Goal: Transaction & Acquisition: Purchase product/service

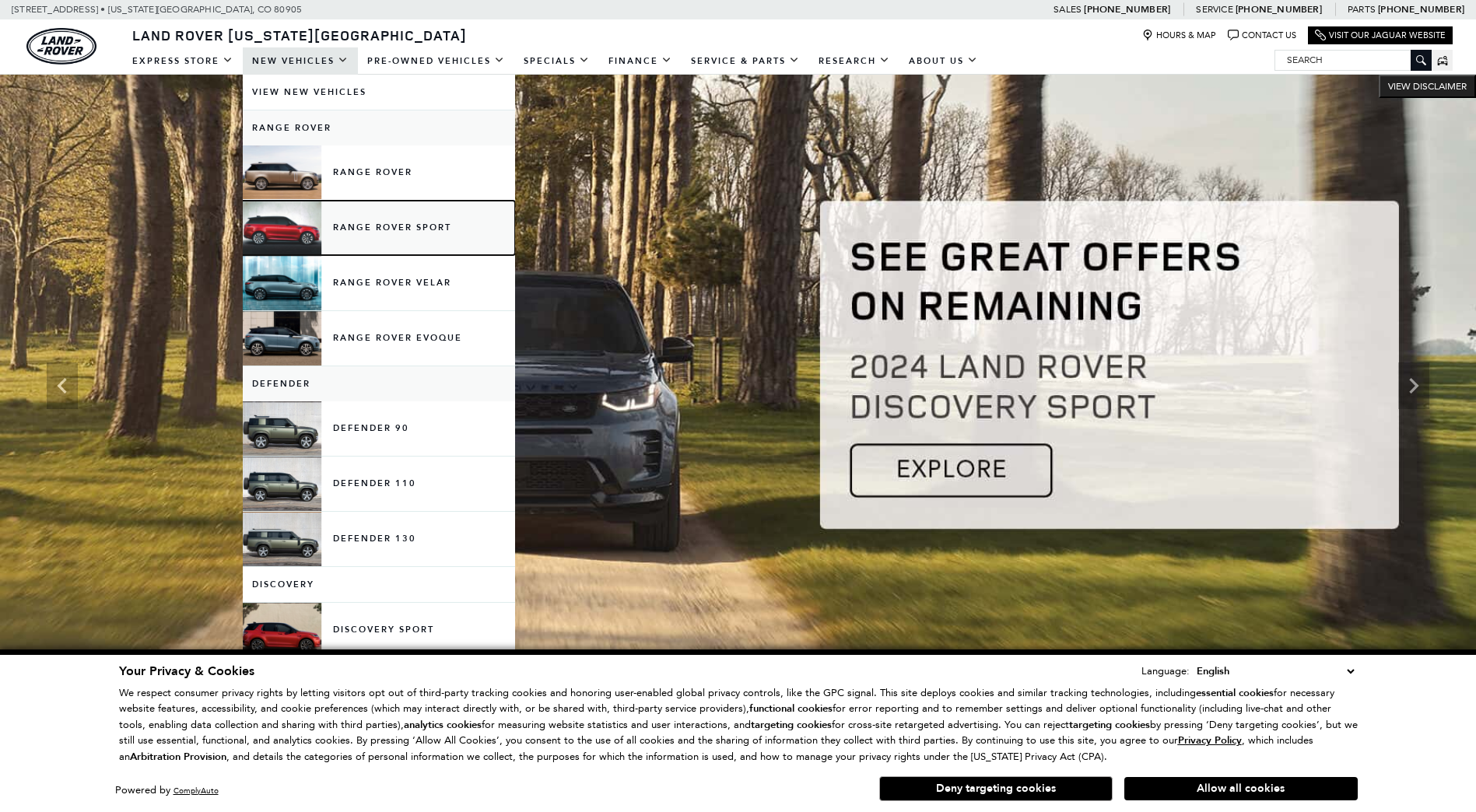
click at [361, 228] on link "Range Rover Sport" at bounding box center [379, 228] width 272 height 54
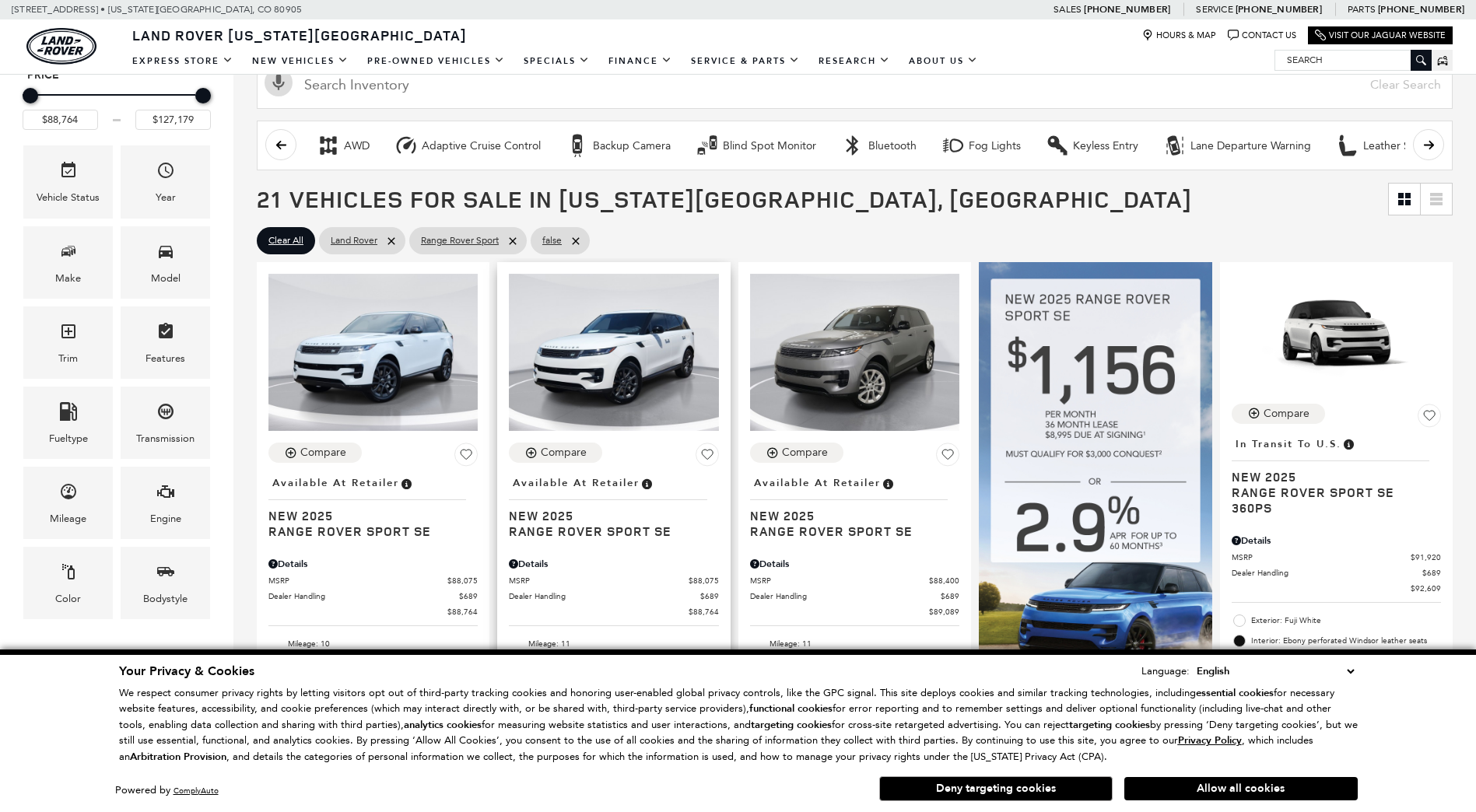
scroll to position [233, 0]
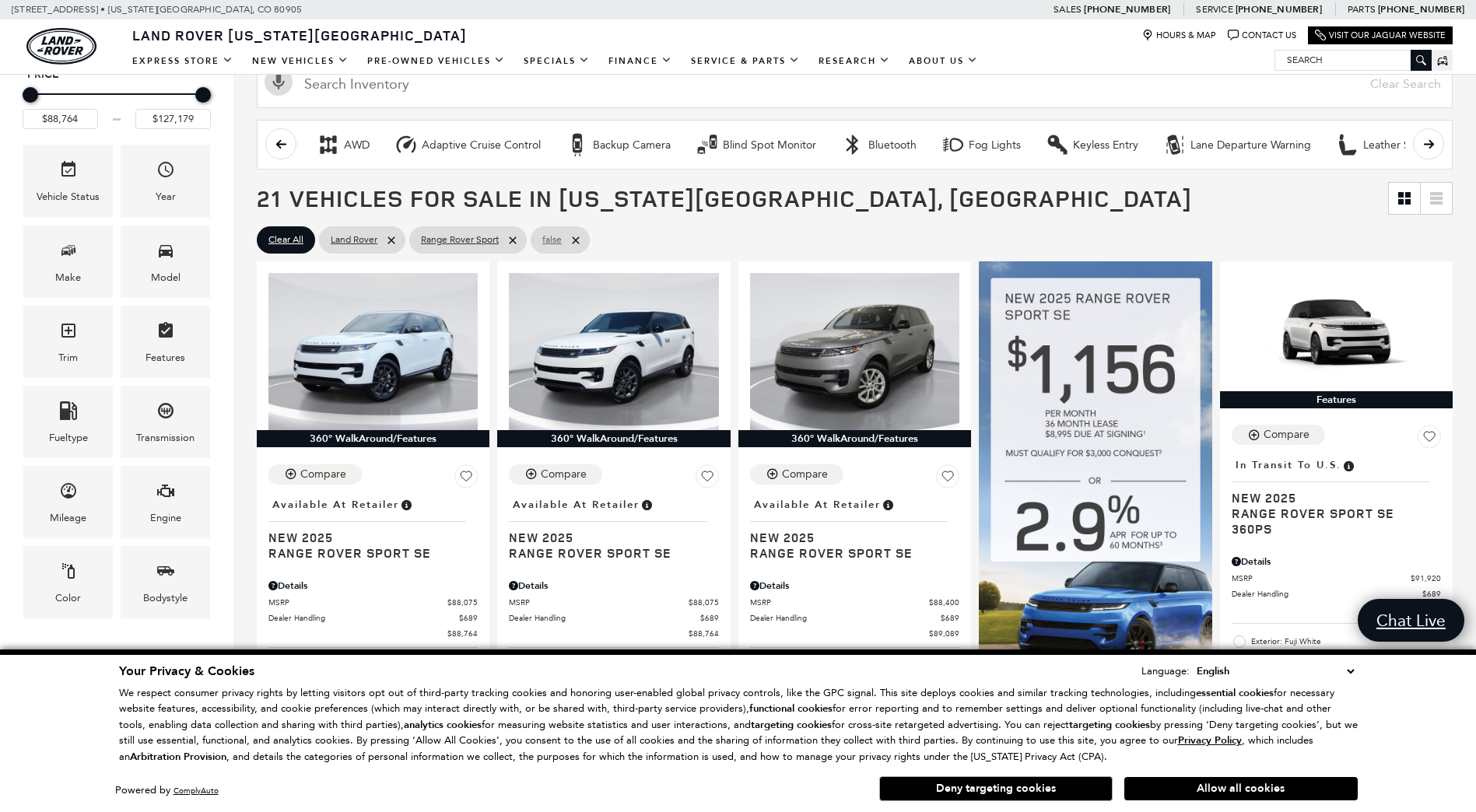
click at [577, 239] on icon at bounding box center [575, 239] width 7 height 7
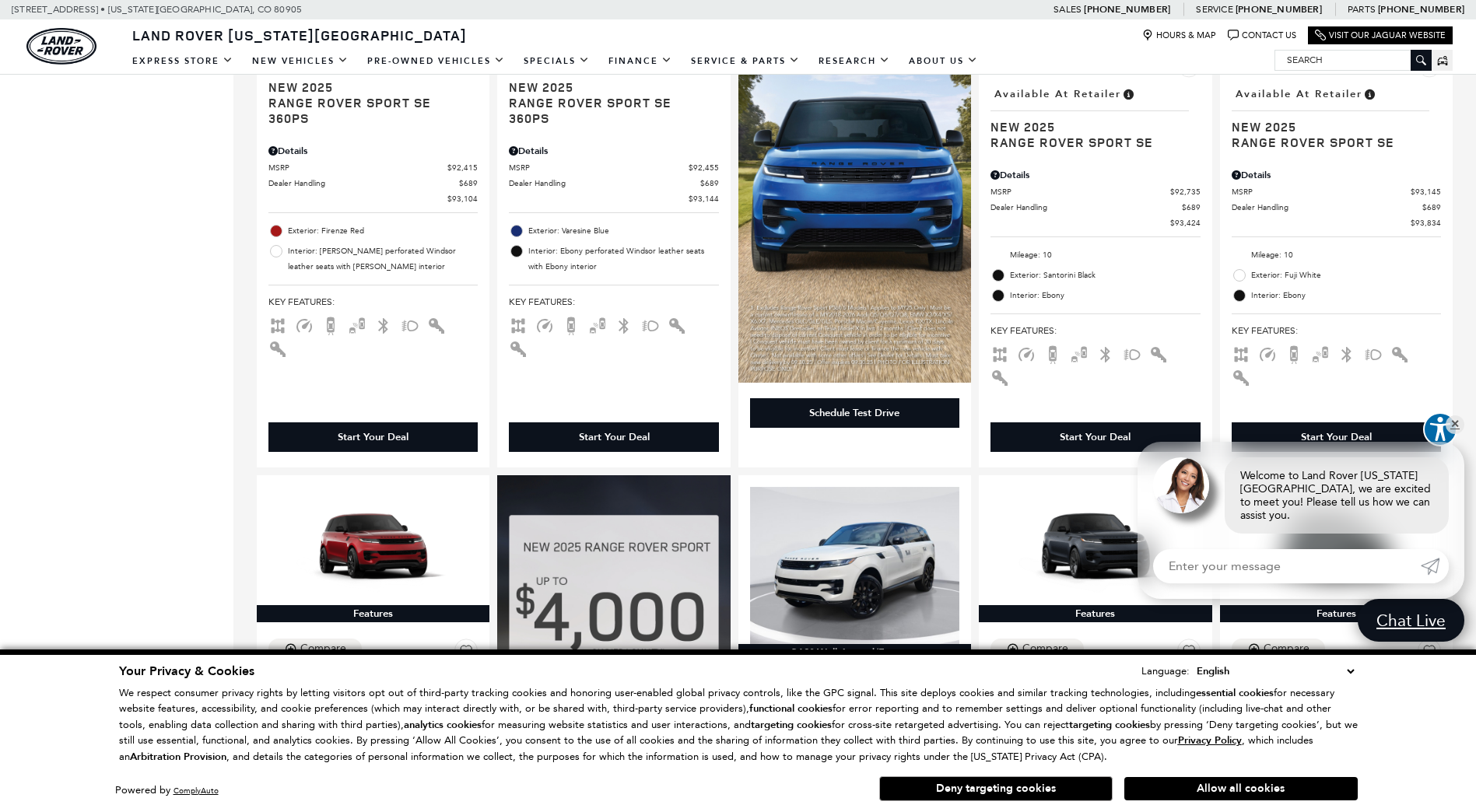
scroll to position [1399, 0]
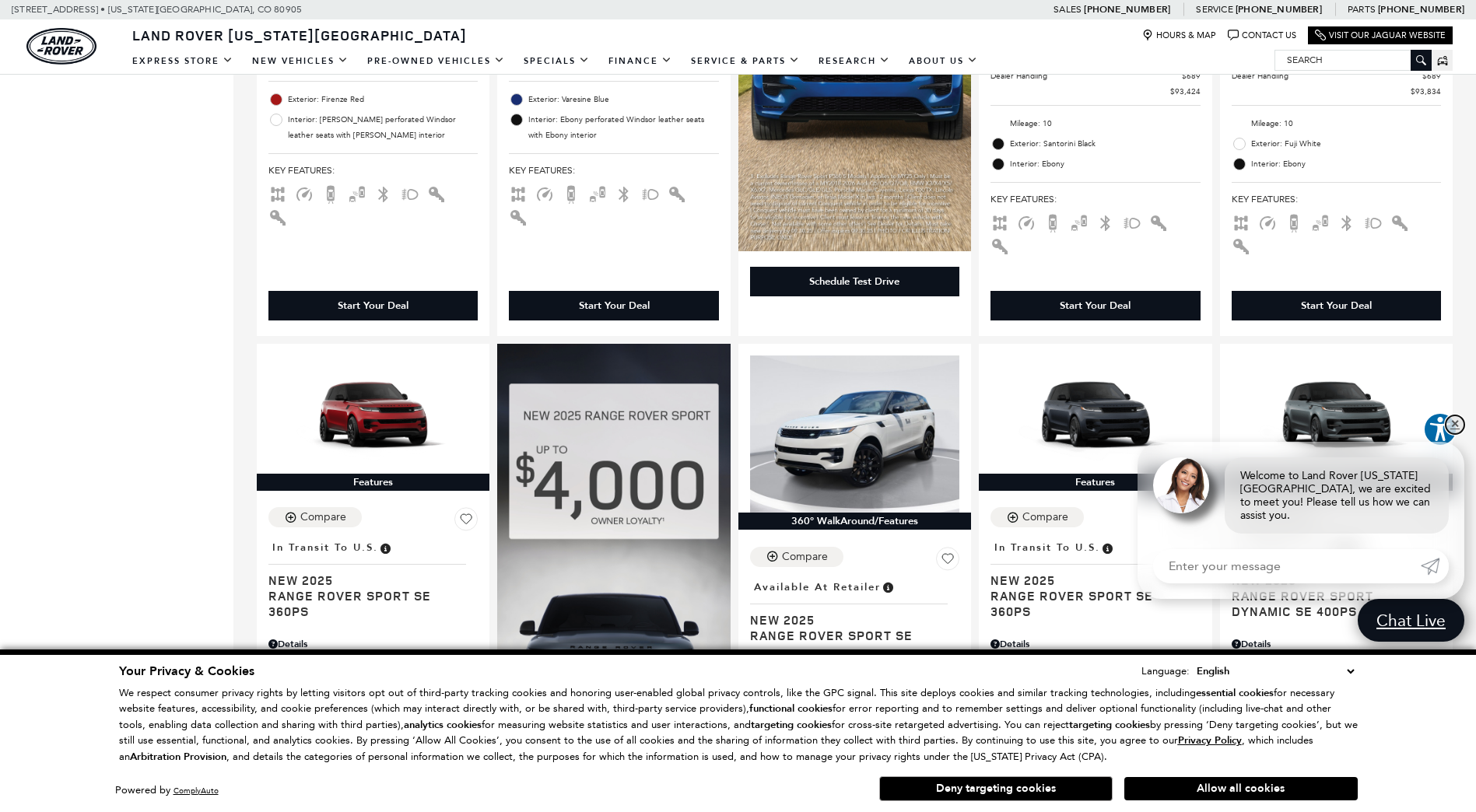
click at [1455, 434] on link "✕" at bounding box center [1454, 424] width 18 height 18
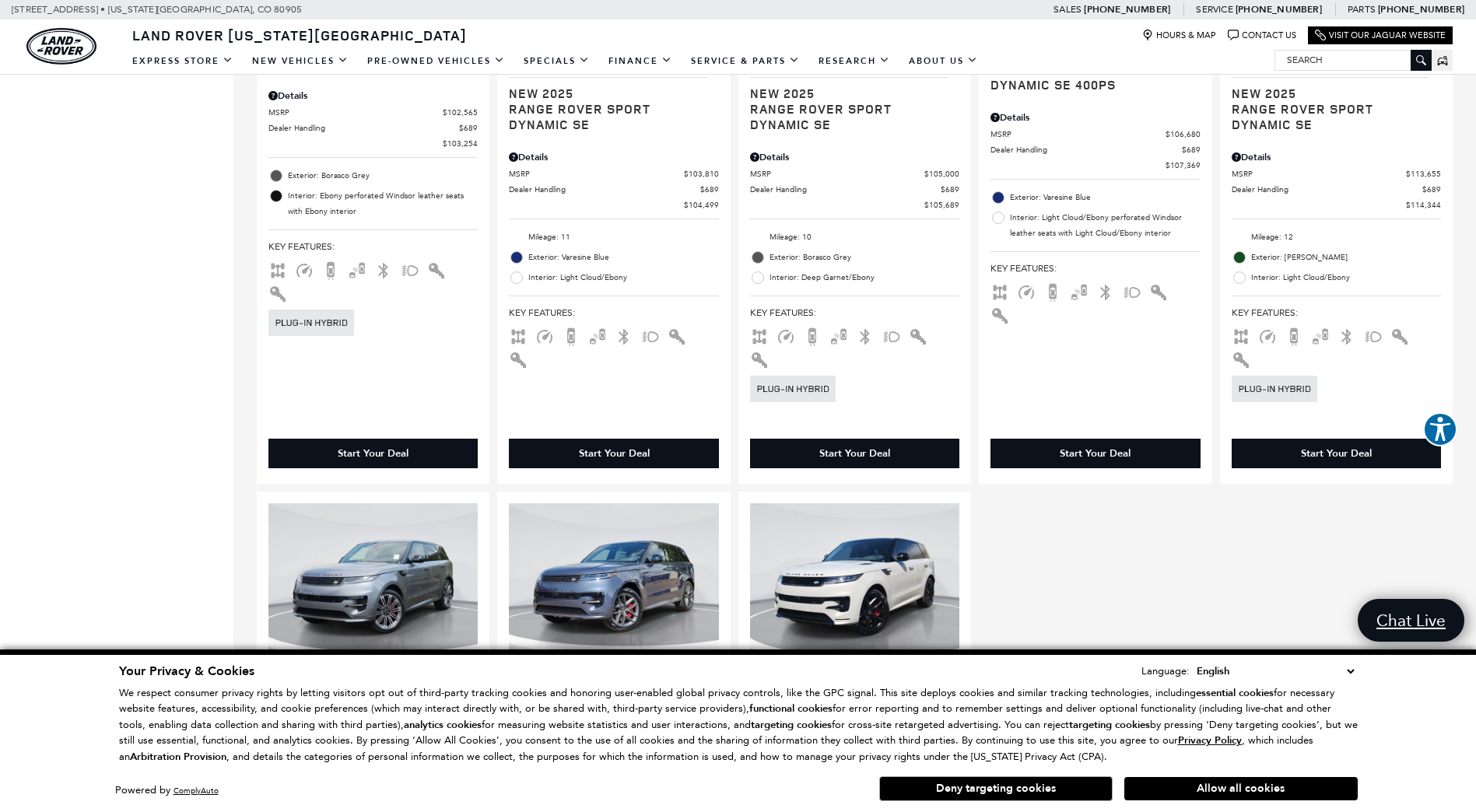
scroll to position [2566, 0]
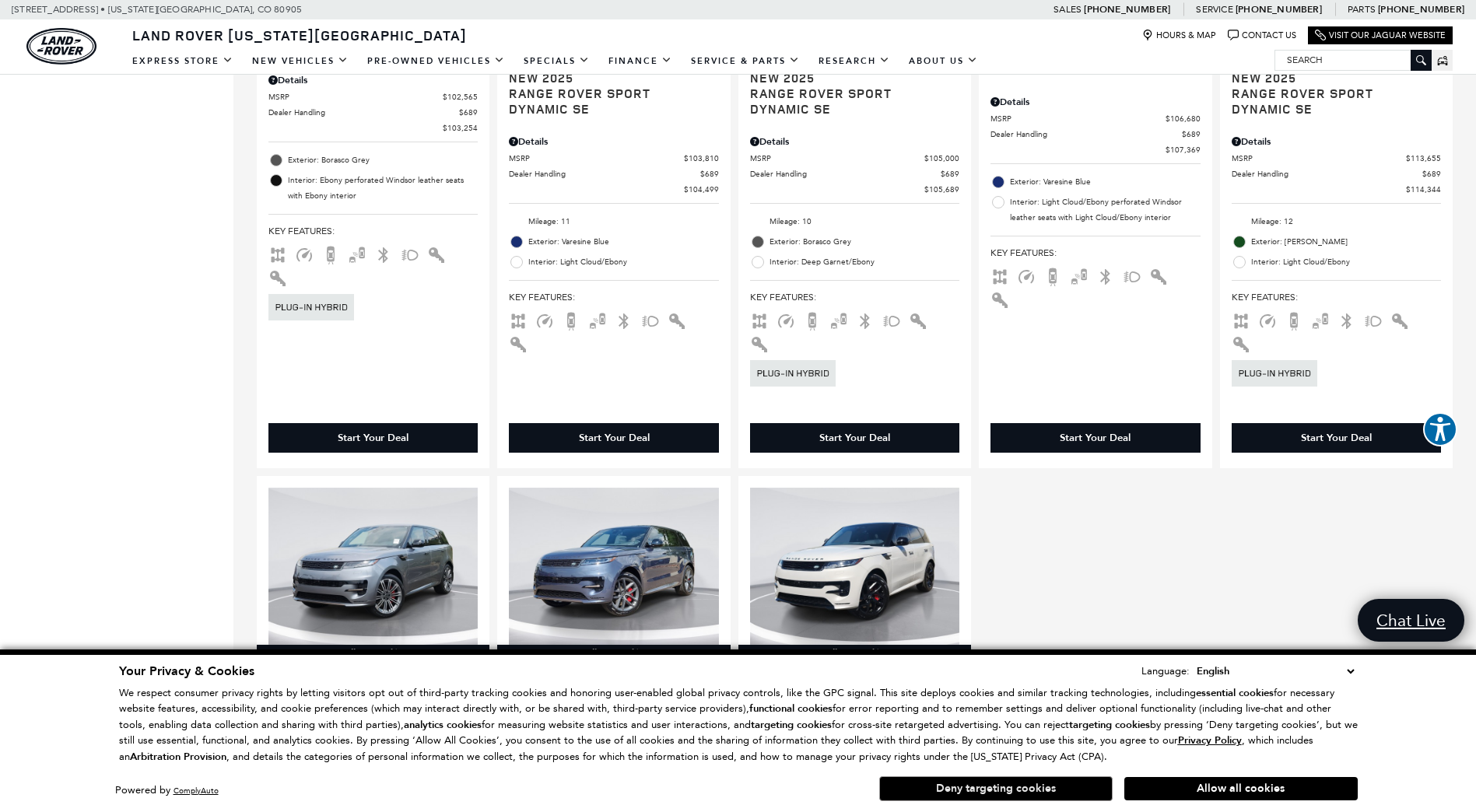
click at [969, 786] on button "Deny targeting cookies" at bounding box center [995, 788] width 233 height 24
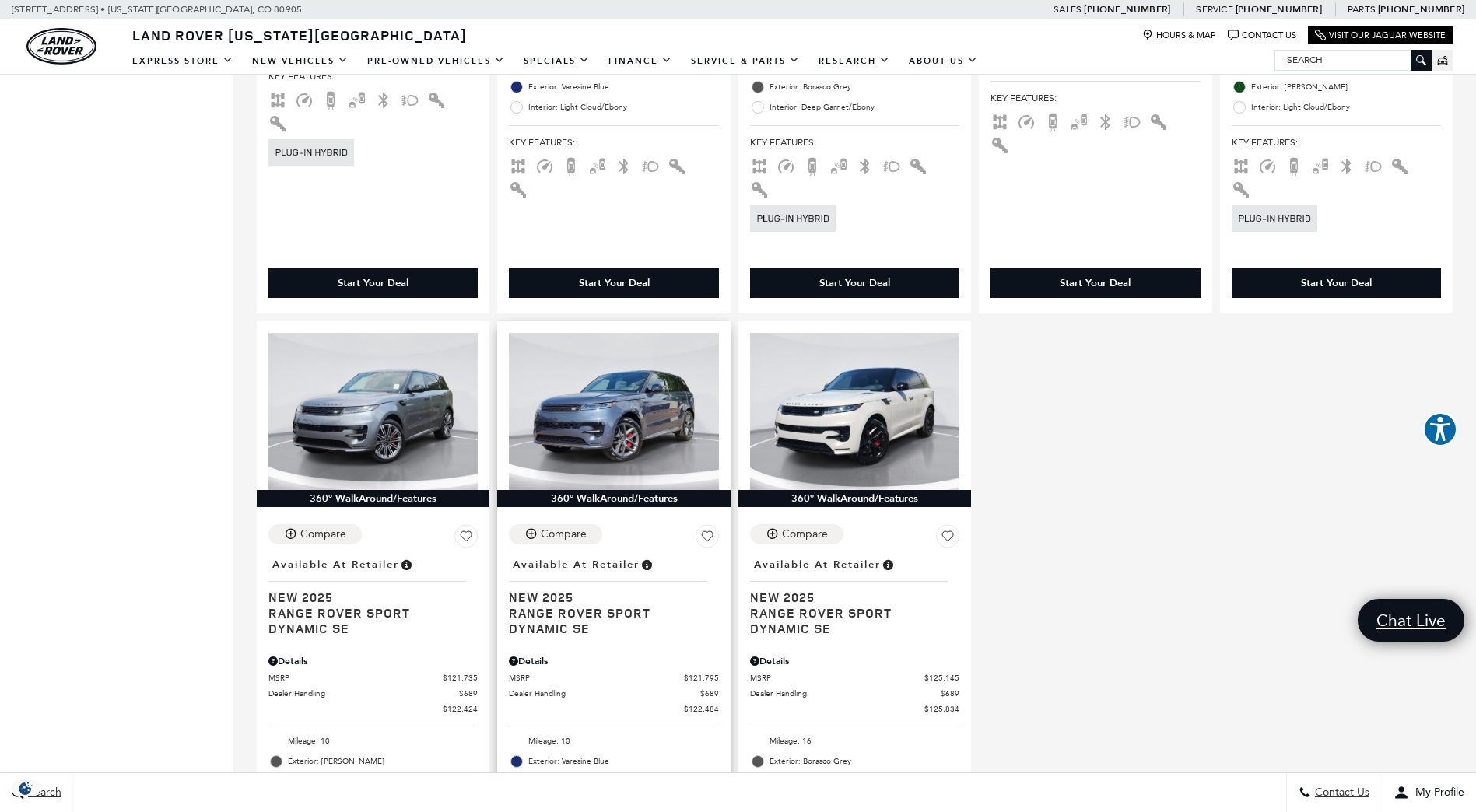
scroll to position [2722, 0]
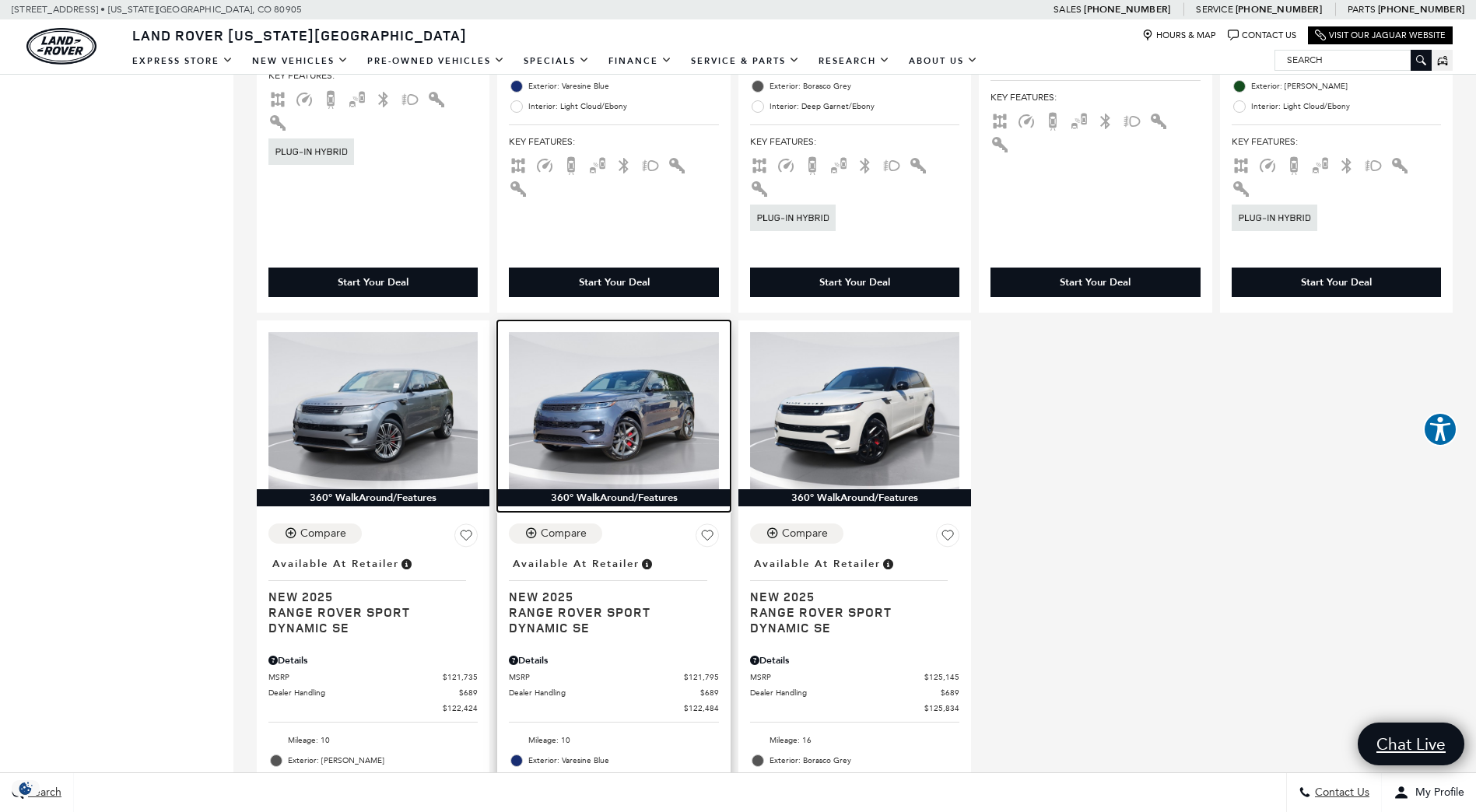
click at [635, 337] on img at bounding box center [613, 411] width 209 height 157
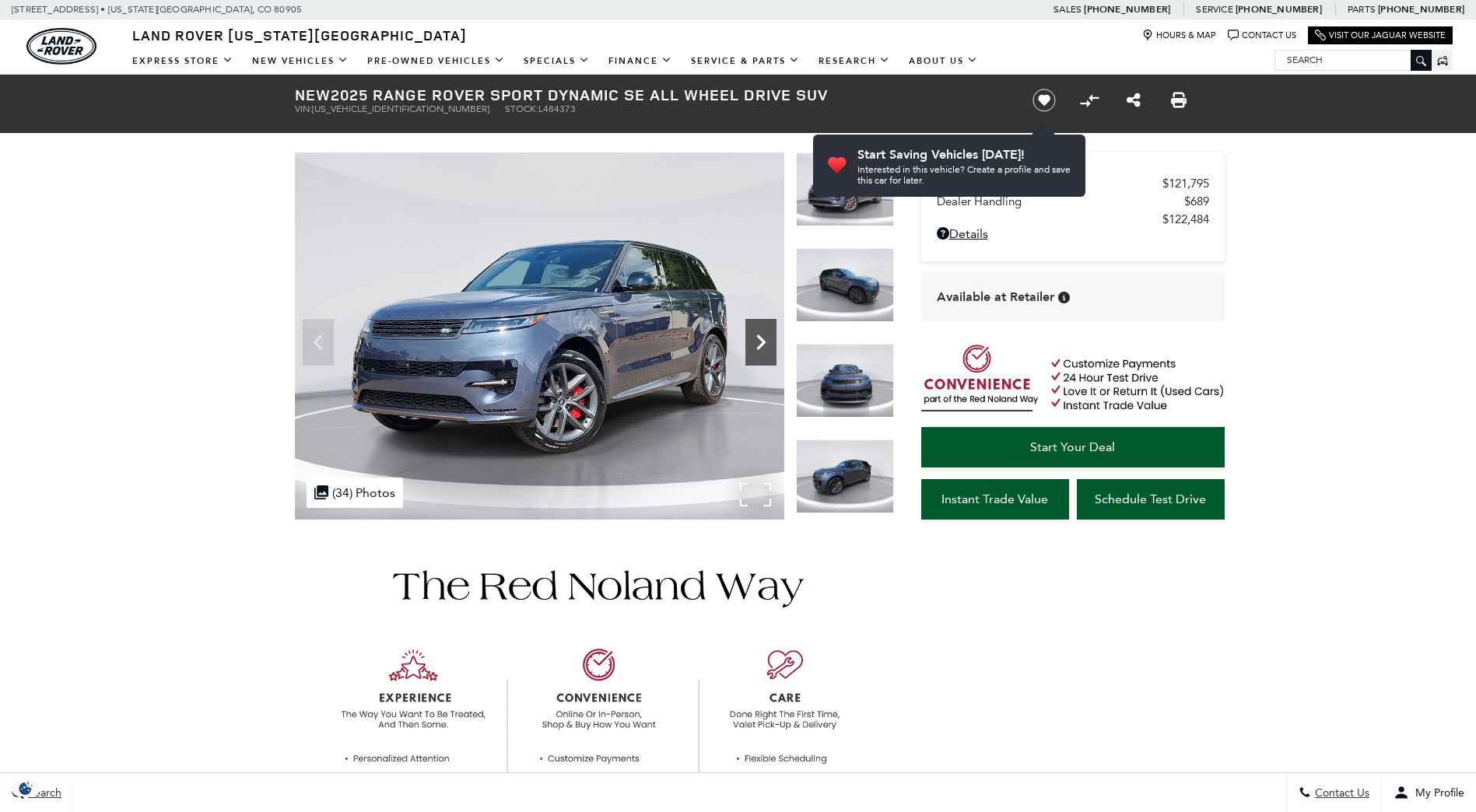
click at [757, 342] on icon "Next" at bounding box center [761, 343] width 31 height 31
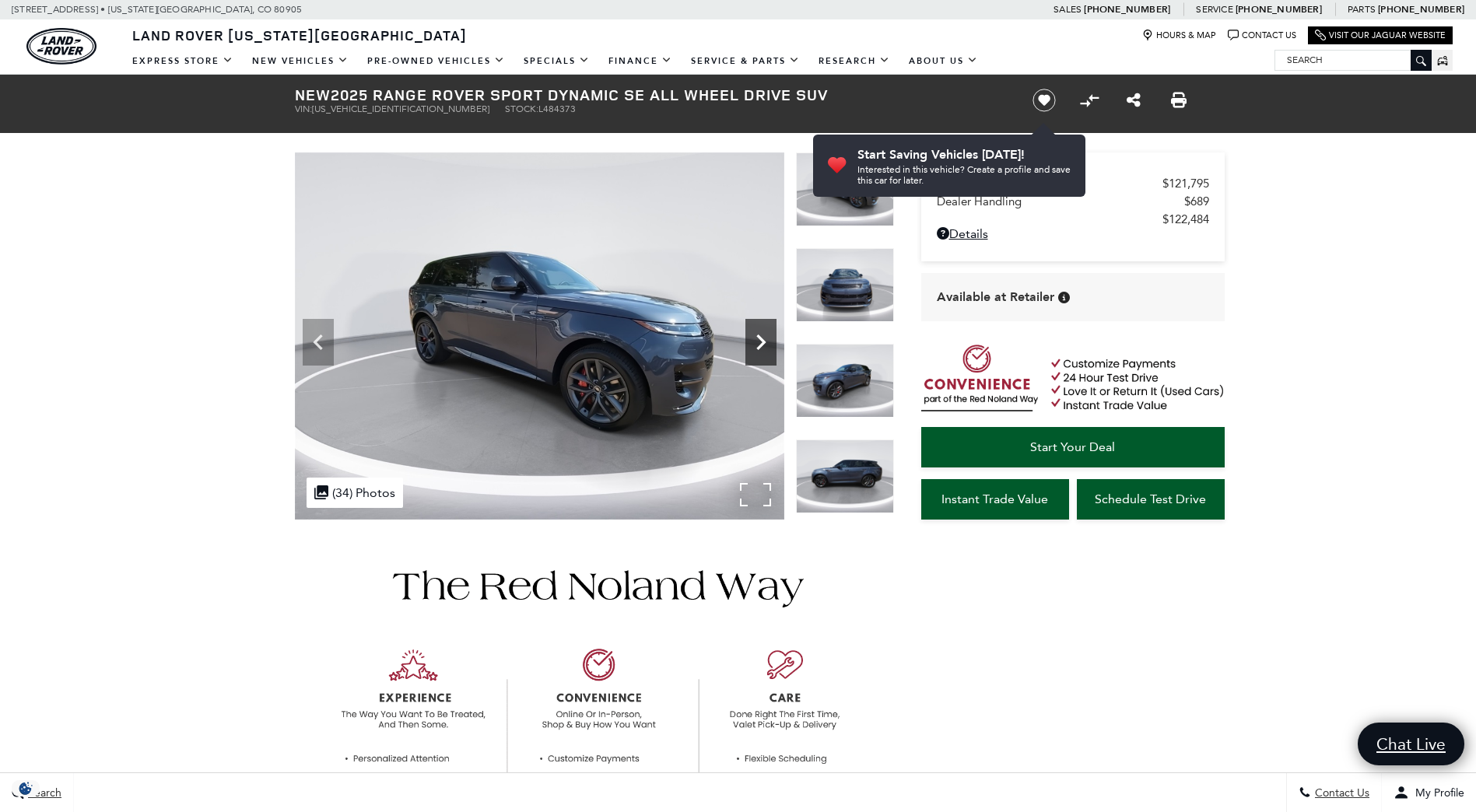
click at [757, 342] on icon "Next" at bounding box center [761, 343] width 31 height 31
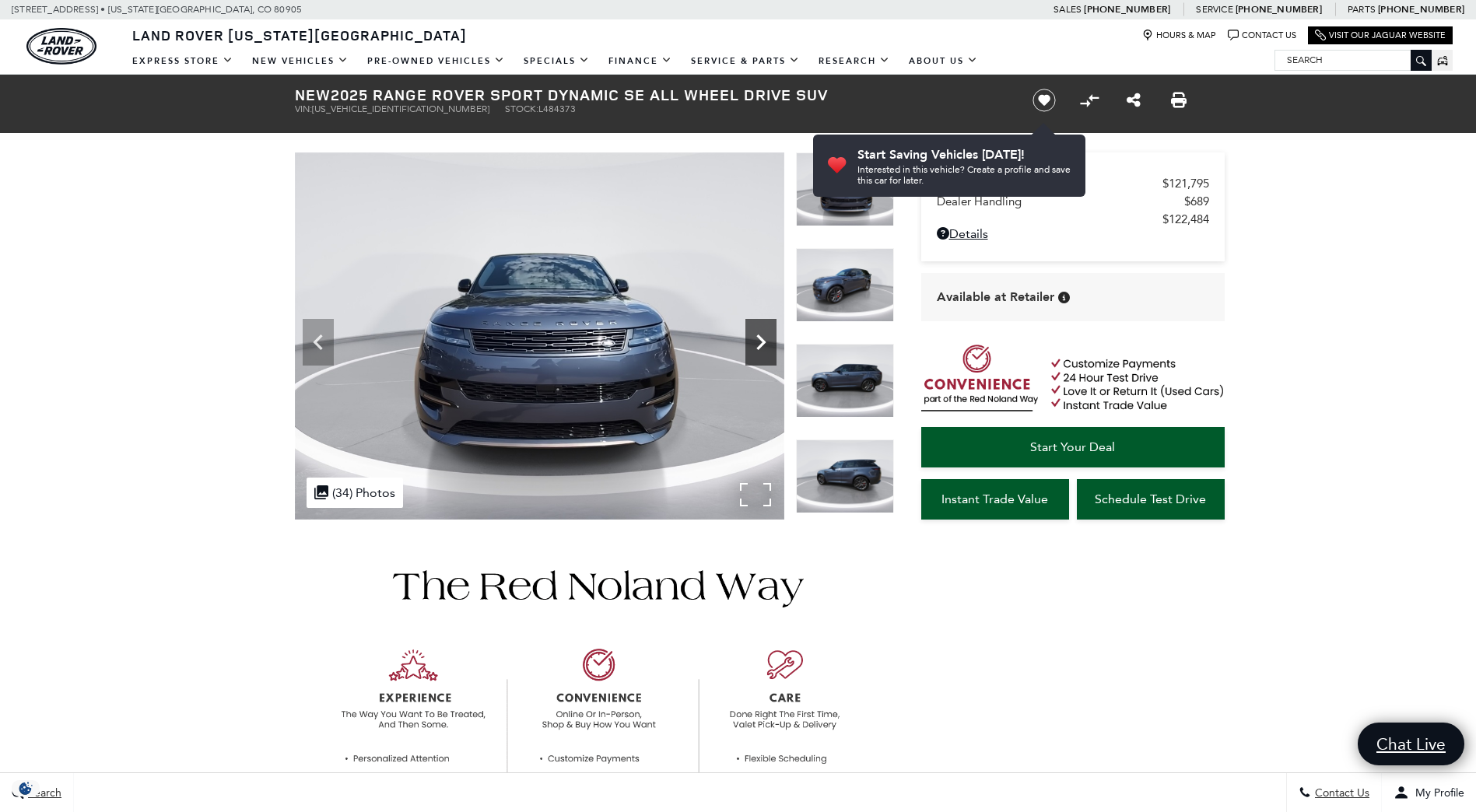
click at [757, 342] on icon "Next" at bounding box center [761, 343] width 31 height 31
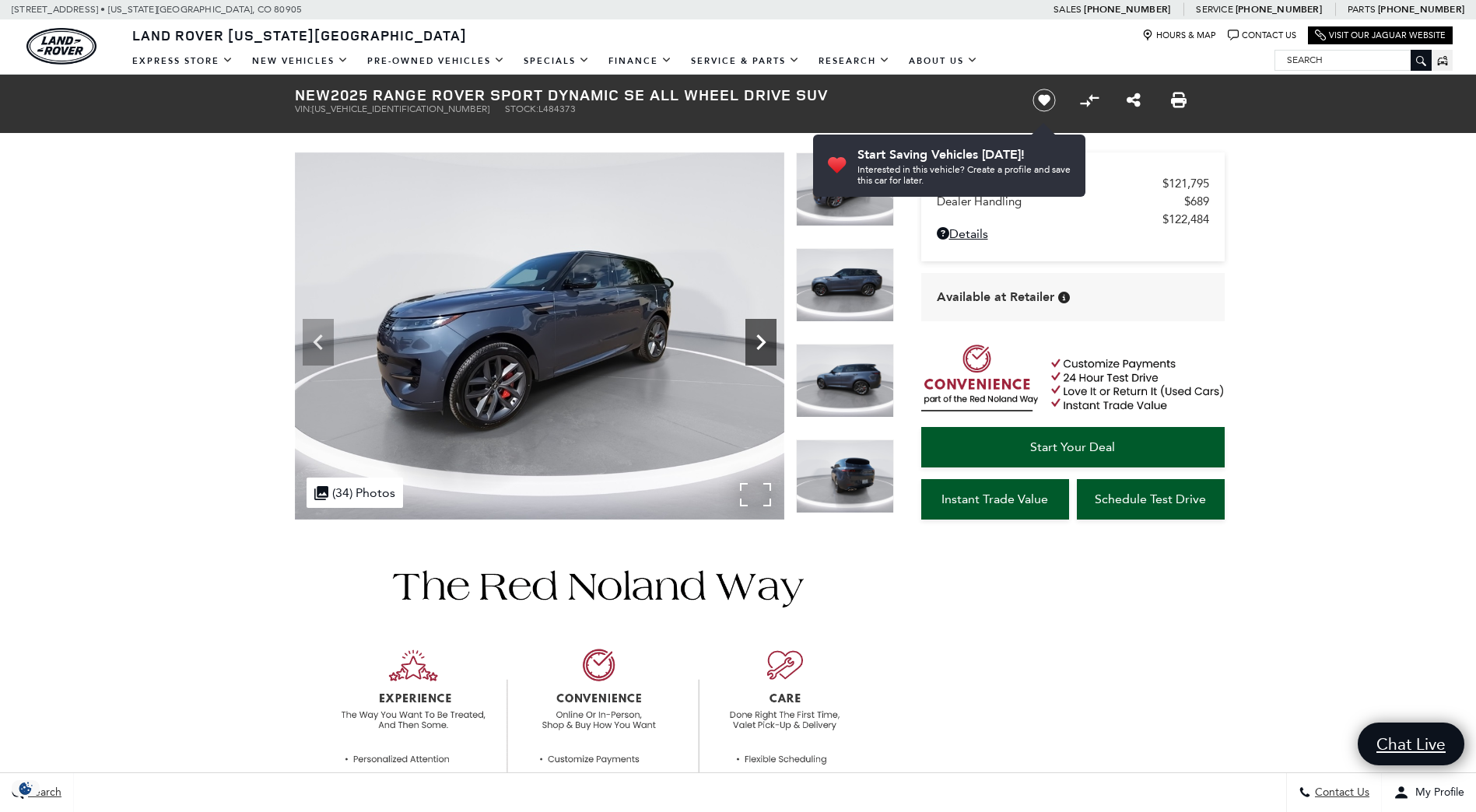
click at [757, 342] on icon "Next" at bounding box center [761, 343] width 31 height 31
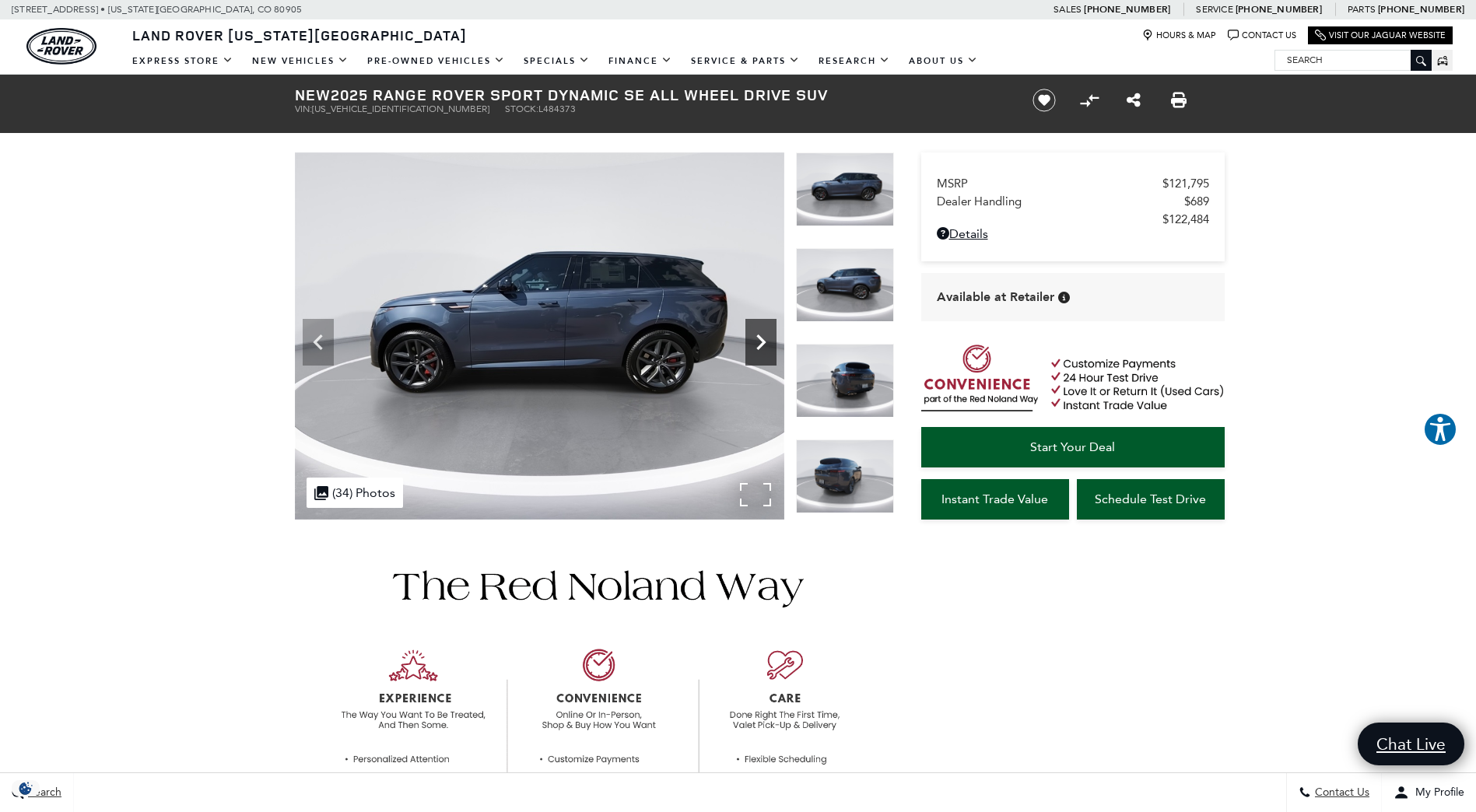
click at [758, 342] on icon "Next" at bounding box center [761, 343] width 31 height 31
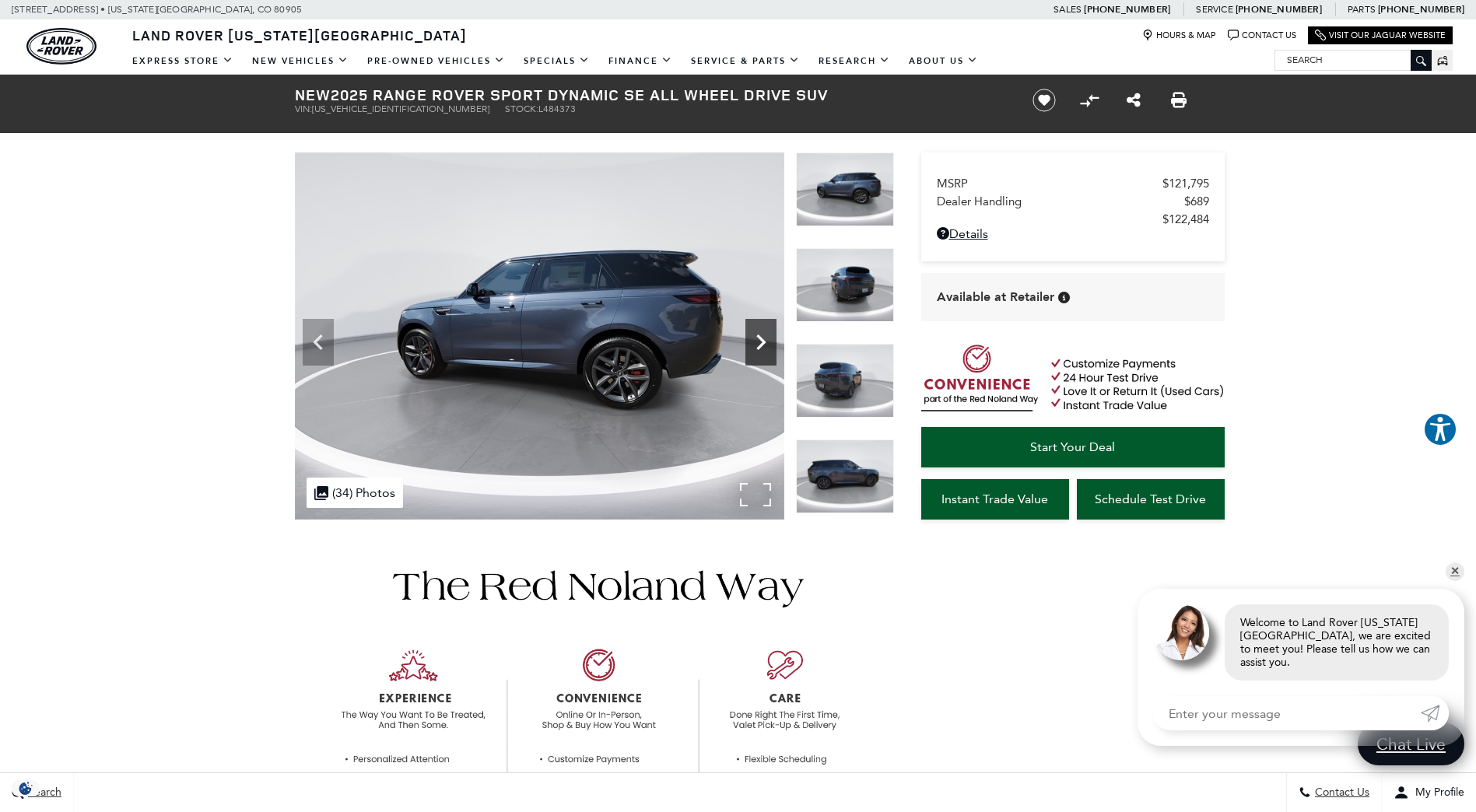
click at [758, 342] on icon "Next" at bounding box center [761, 343] width 31 height 31
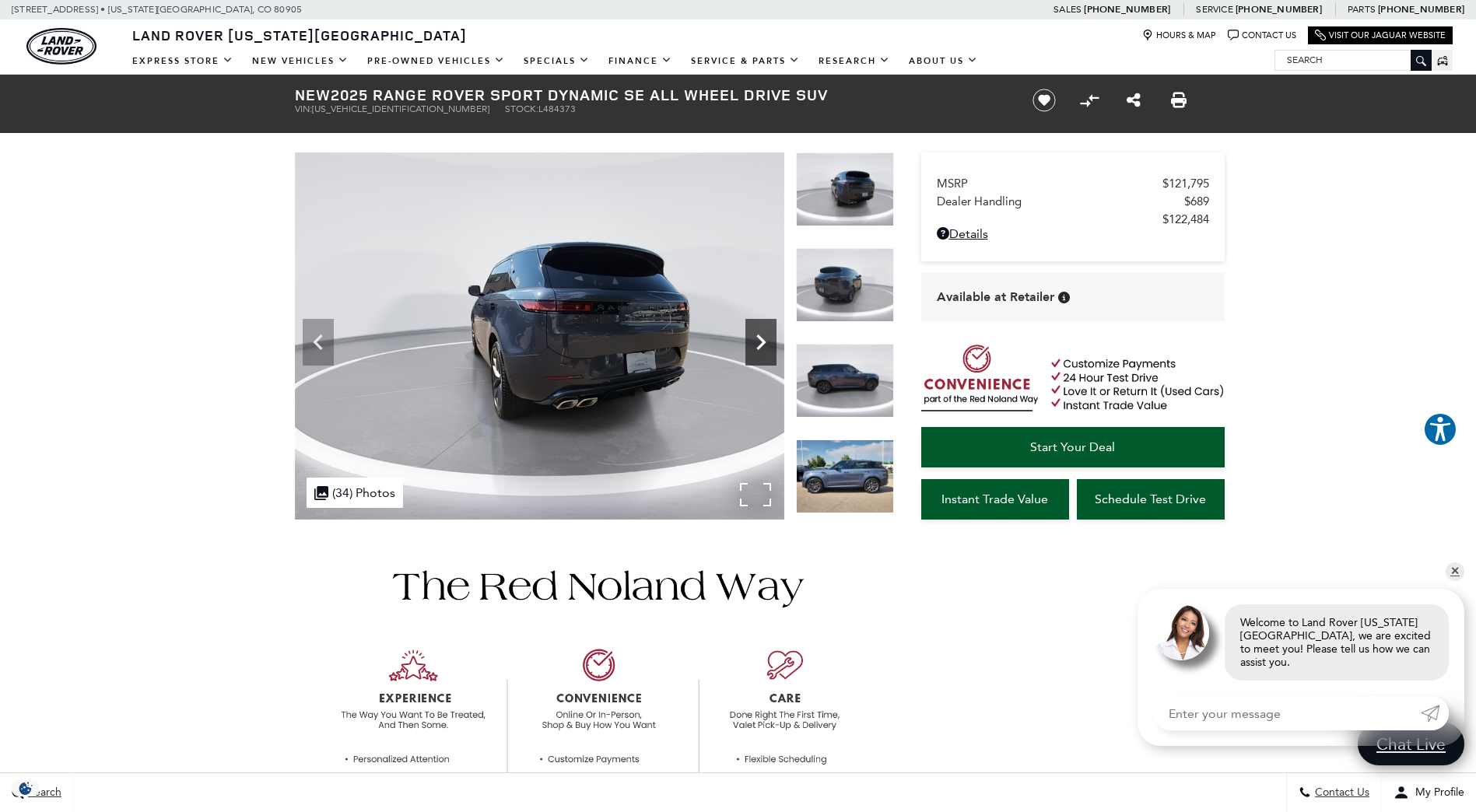
click at [758, 342] on icon "Next" at bounding box center [761, 343] width 31 height 31
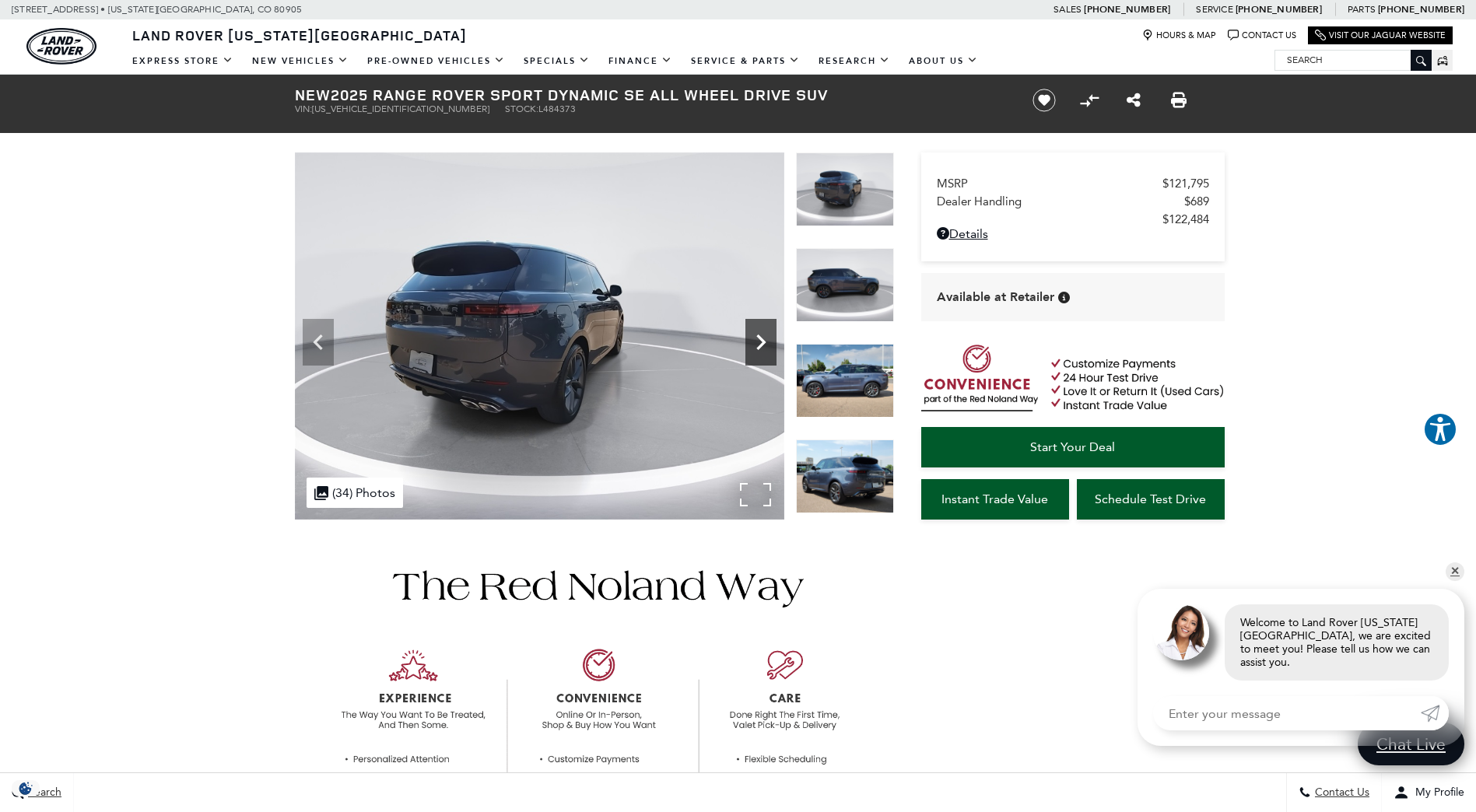
click at [758, 342] on icon "Next" at bounding box center [761, 343] width 31 height 31
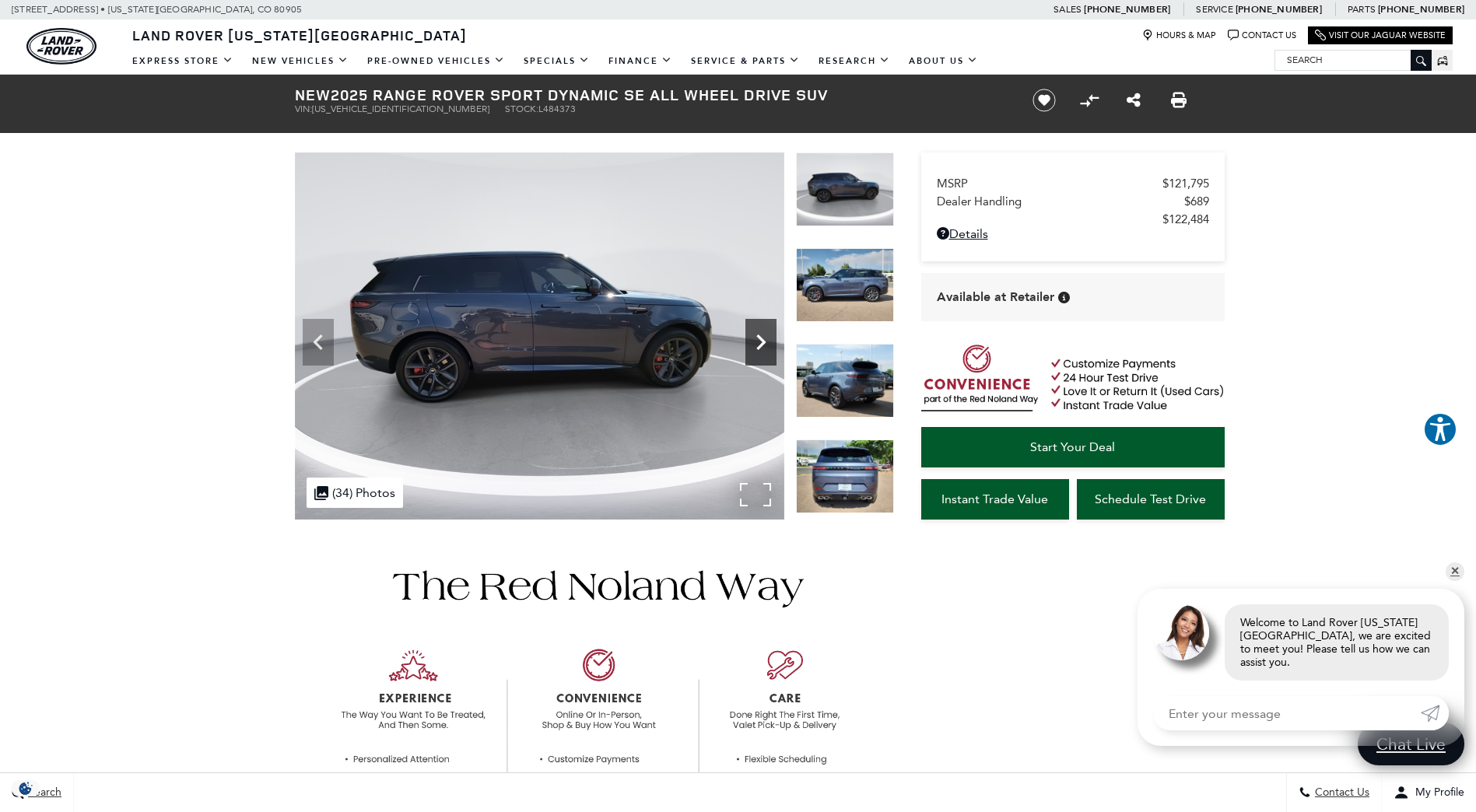
click at [758, 342] on icon "Next" at bounding box center [761, 343] width 31 height 31
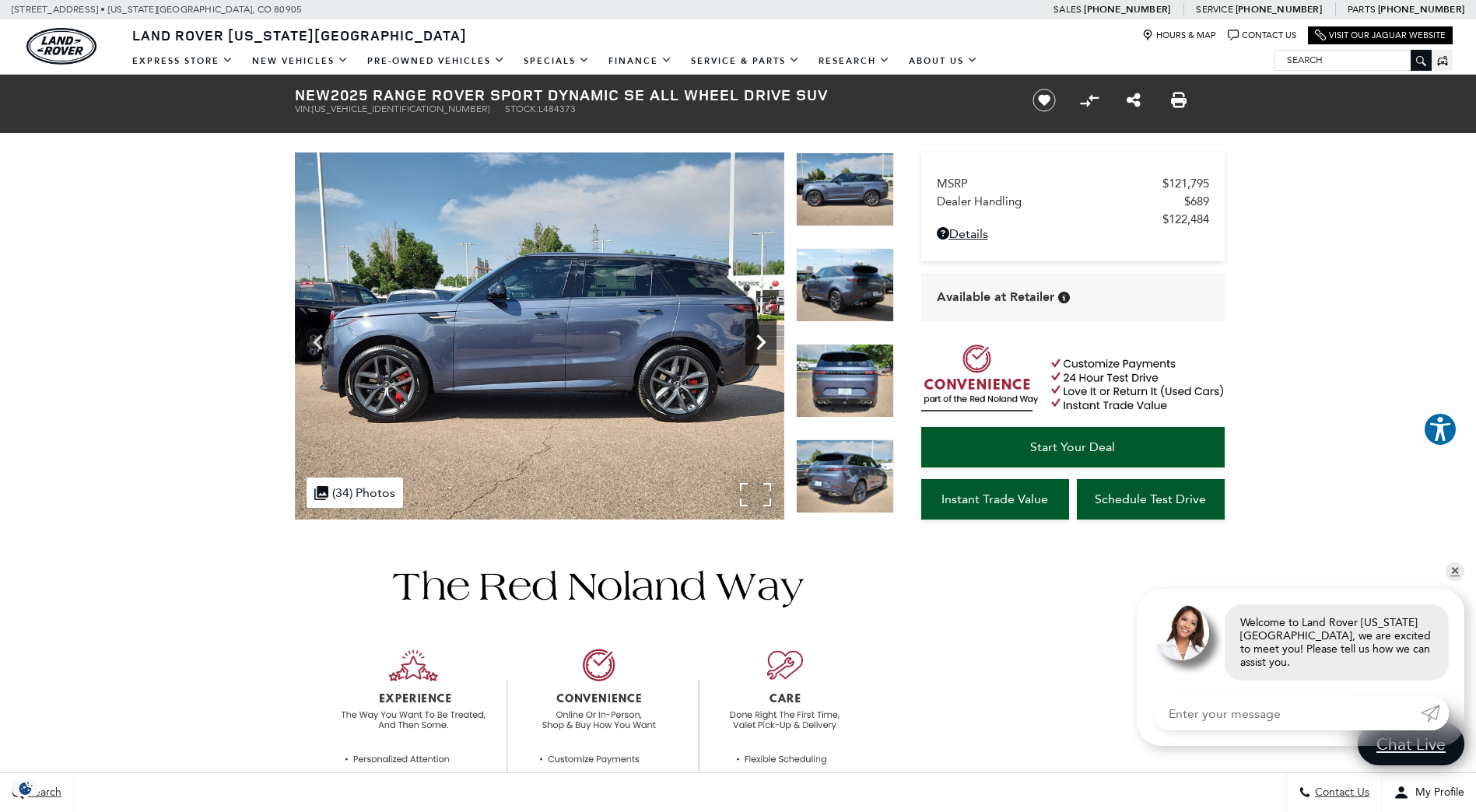
click at [758, 342] on icon "Next" at bounding box center [761, 343] width 31 height 31
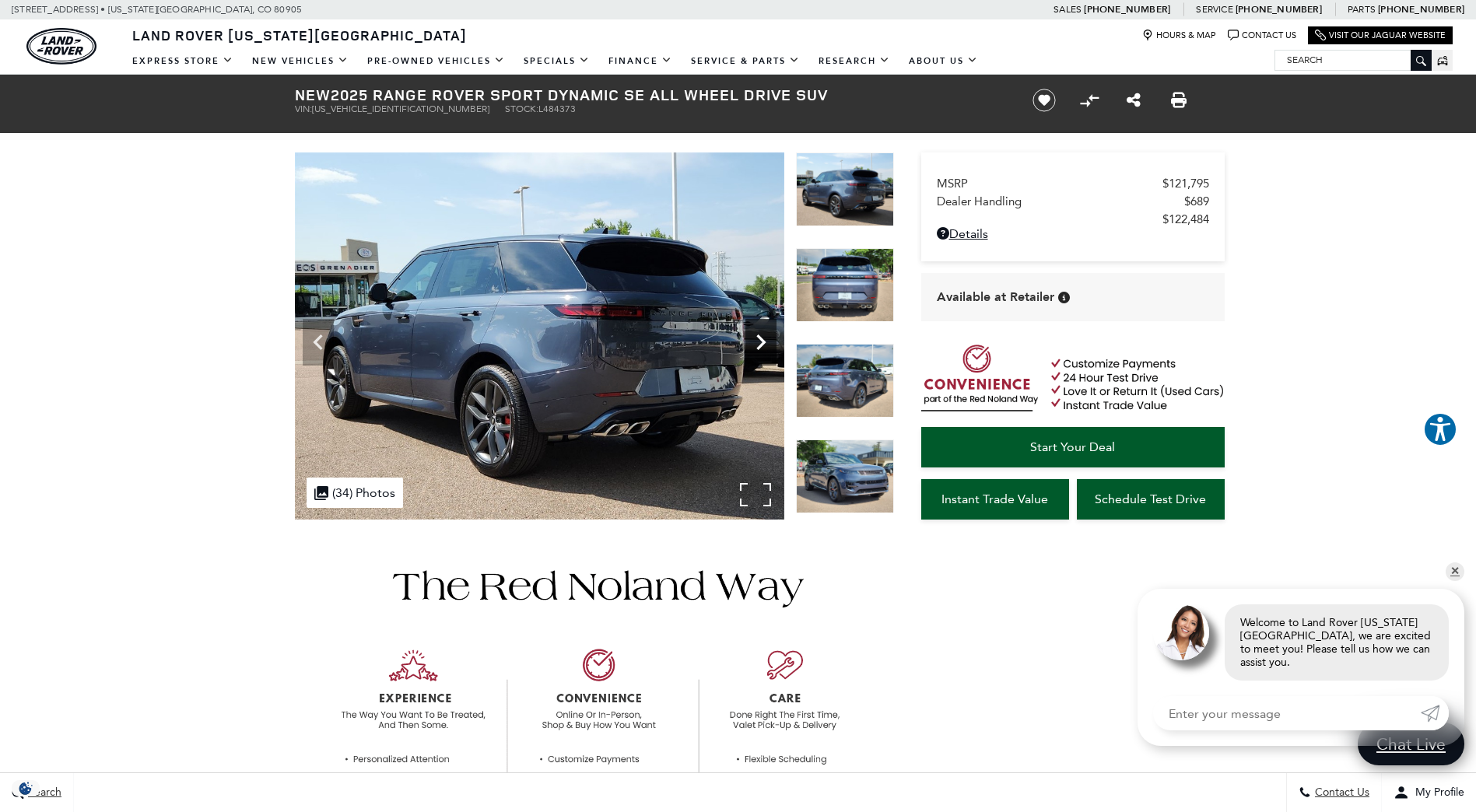
click at [758, 342] on icon "Next" at bounding box center [761, 343] width 31 height 31
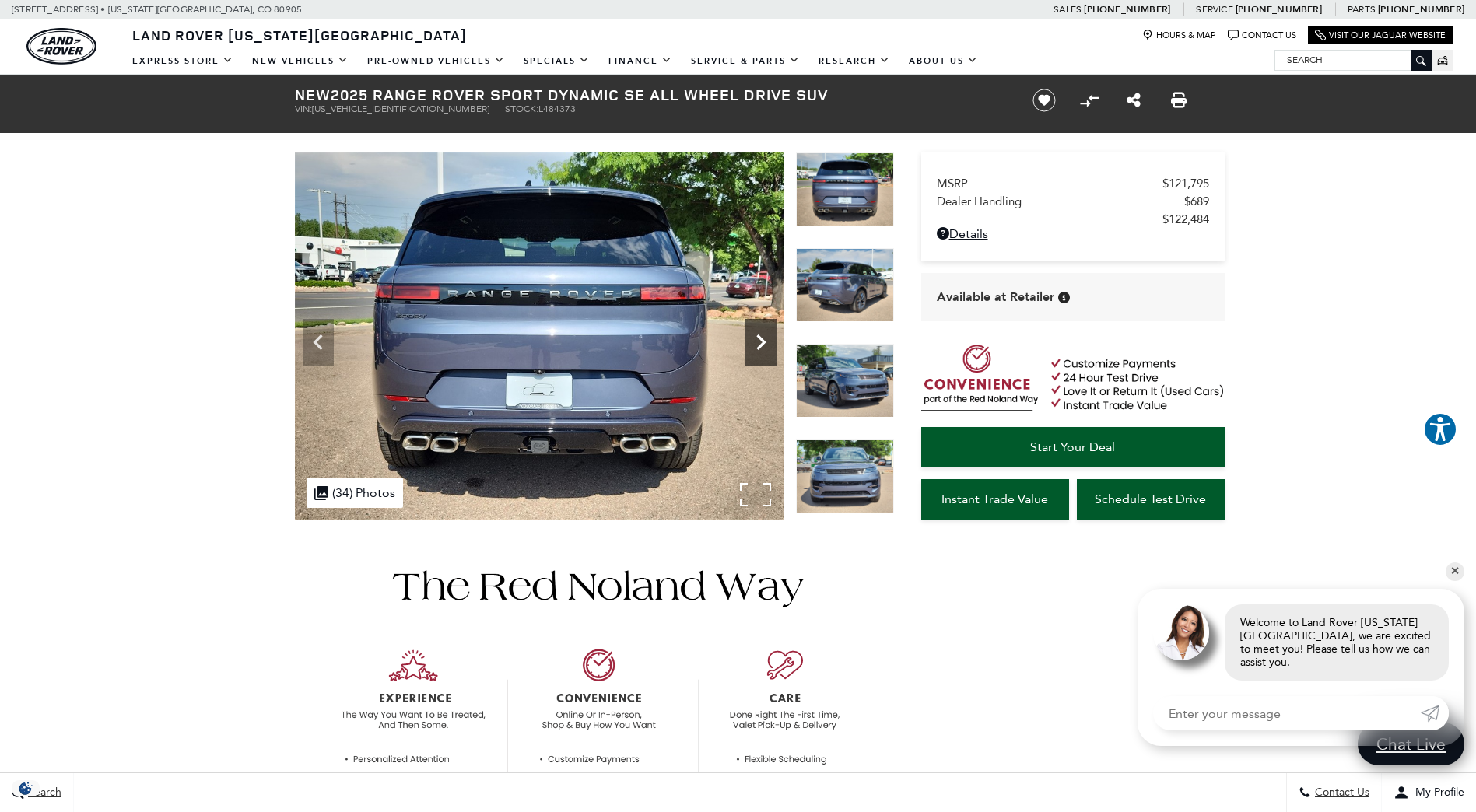
click at [758, 342] on icon "Next" at bounding box center [761, 343] width 31 height 31
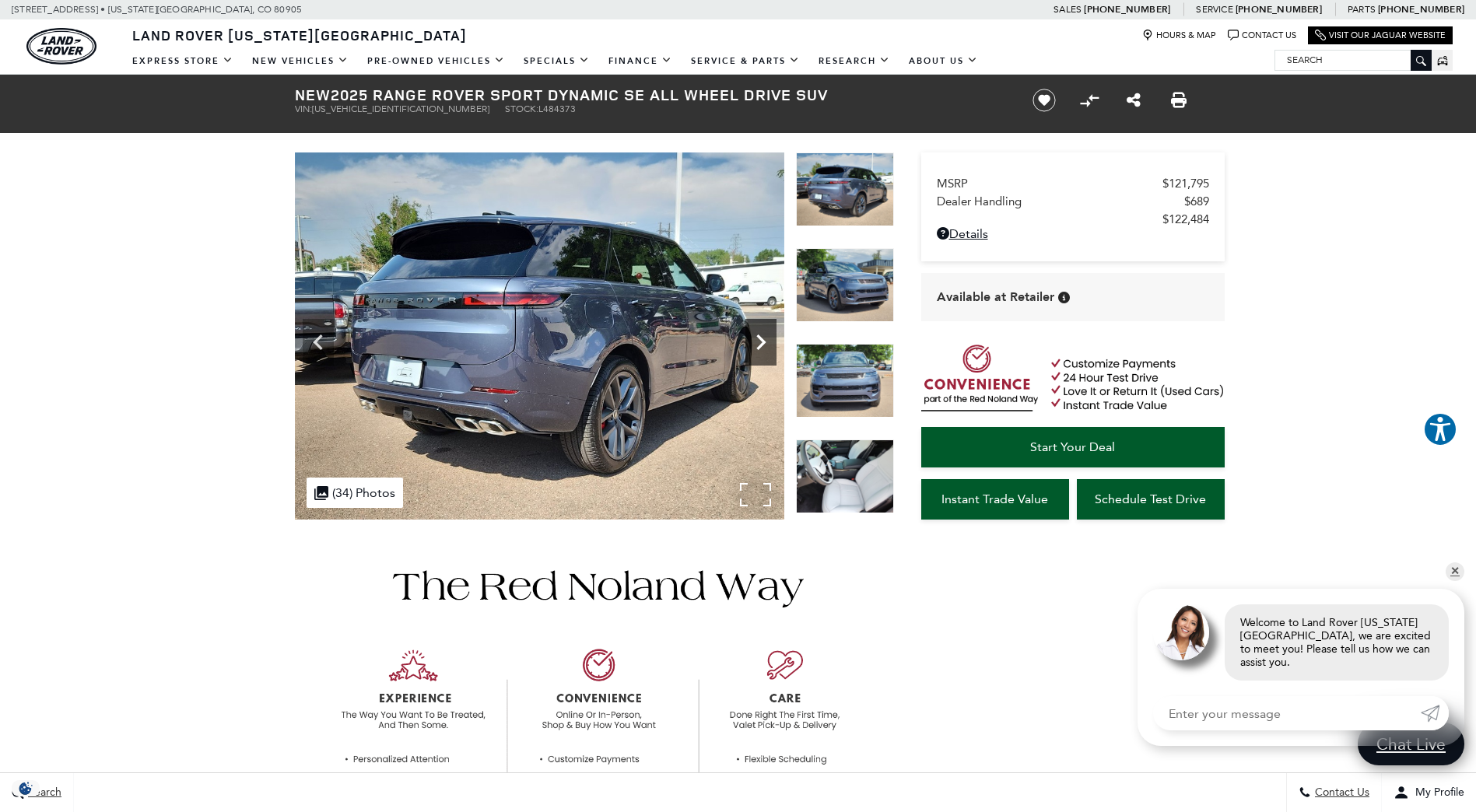
click at [758, 342] on icon "Next" at bounding box center [761, 343] width 31 height 31
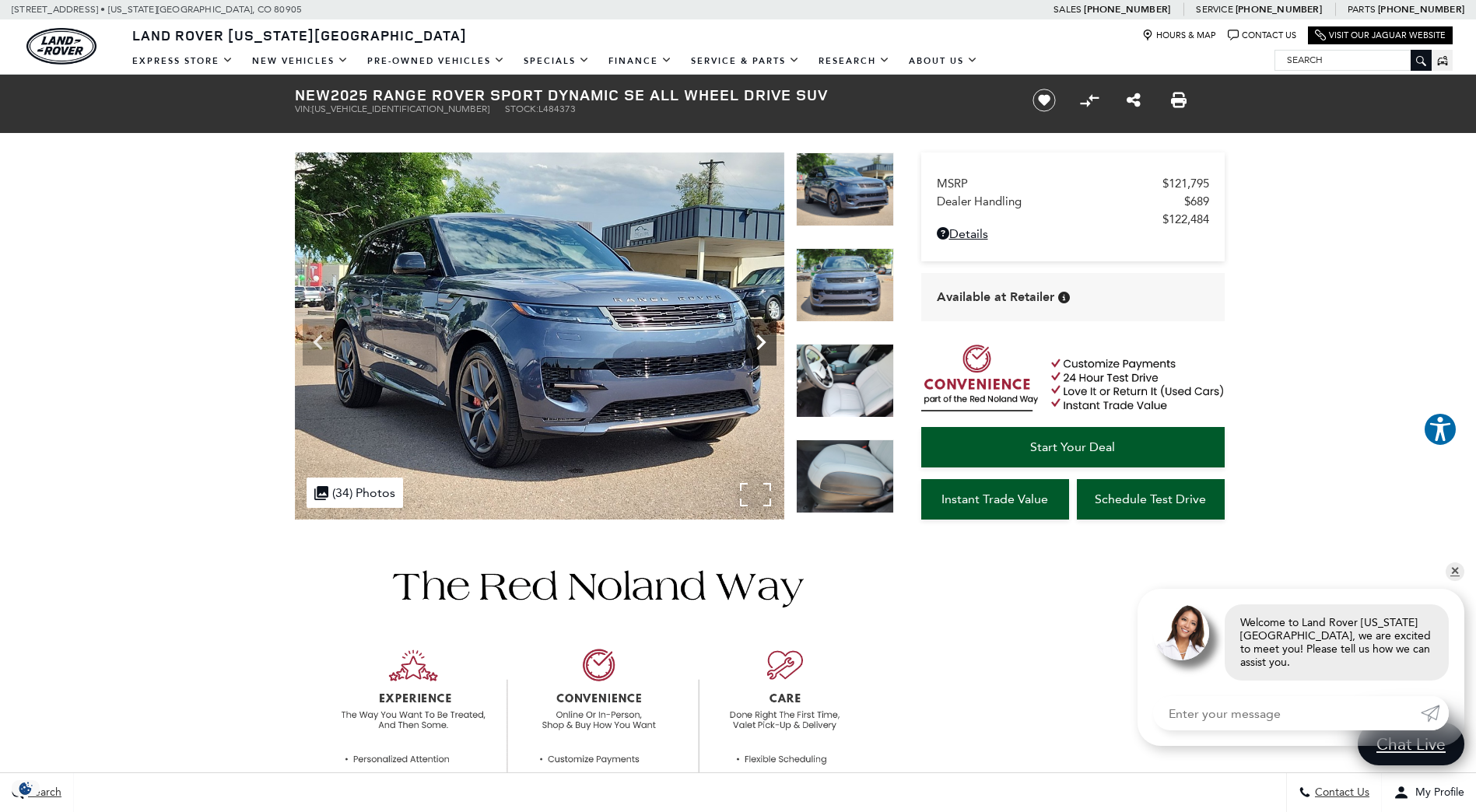
click at [758, 342] on icon "Next" at bounding box center [761, 343] width 31 height 31
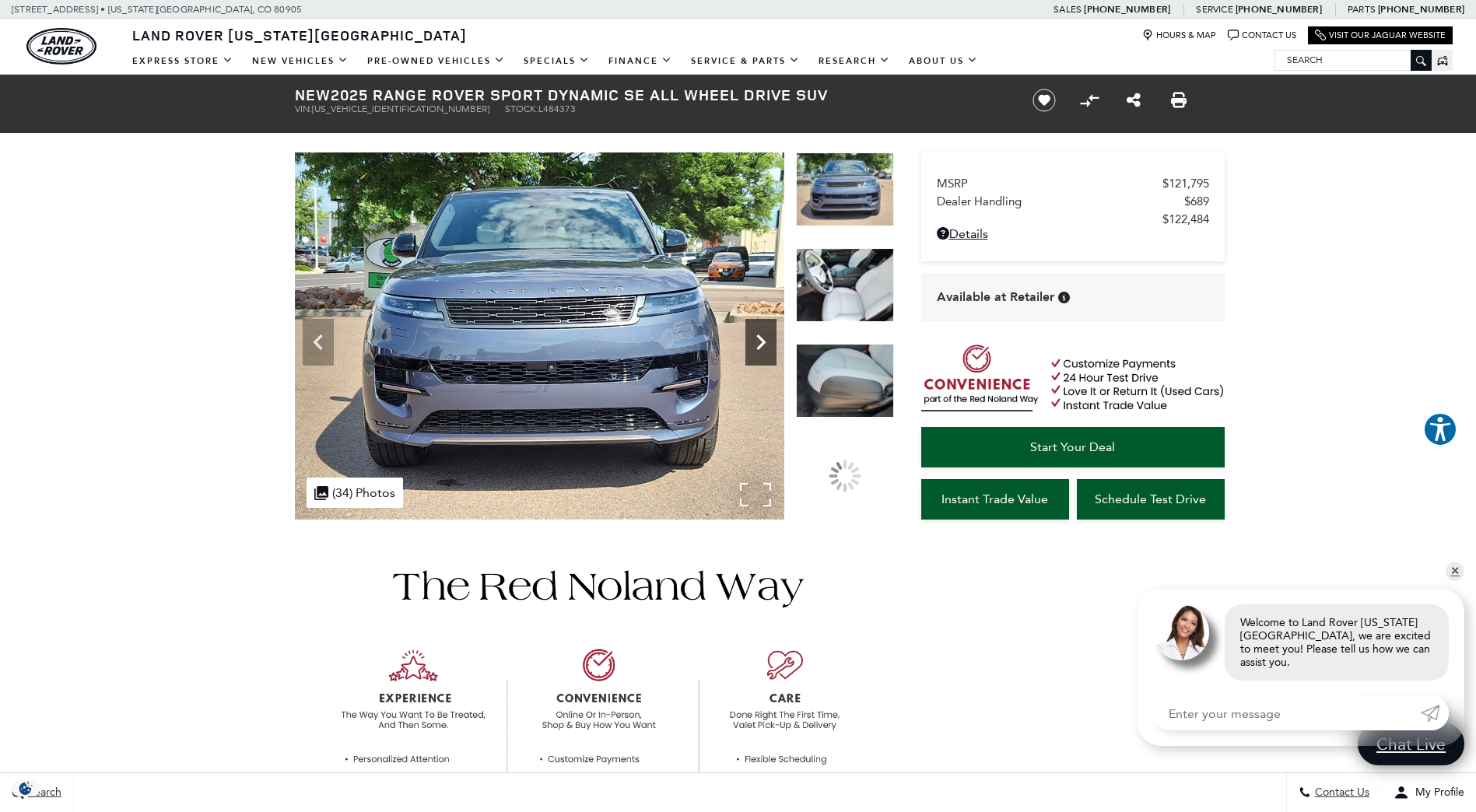
click at [758, 342] on icon "Next" at bounding box center [761, 343] width 31 height 31
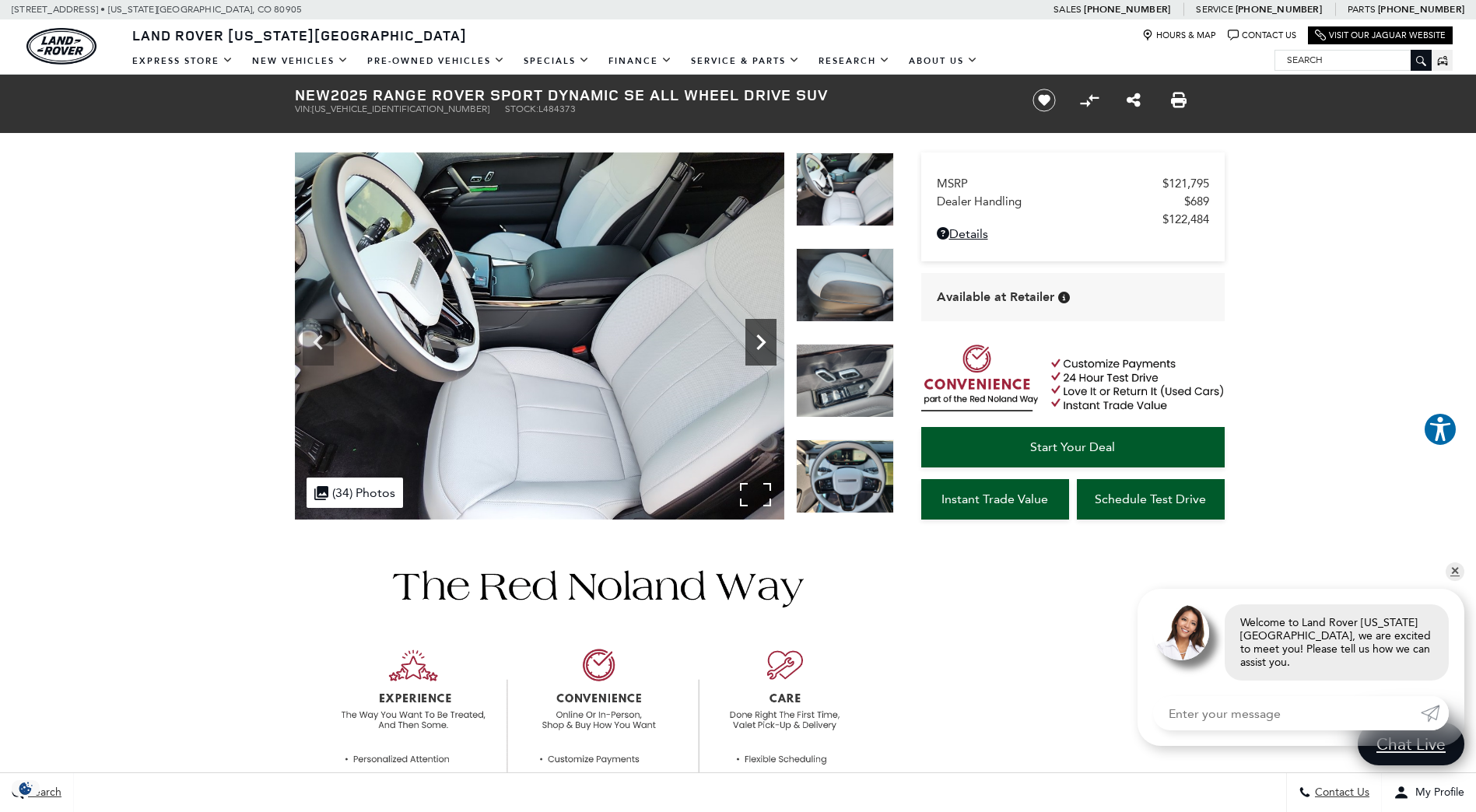
click at [758, 342] on icon "Next" at bounding box center [761, 343] width 31 height 31
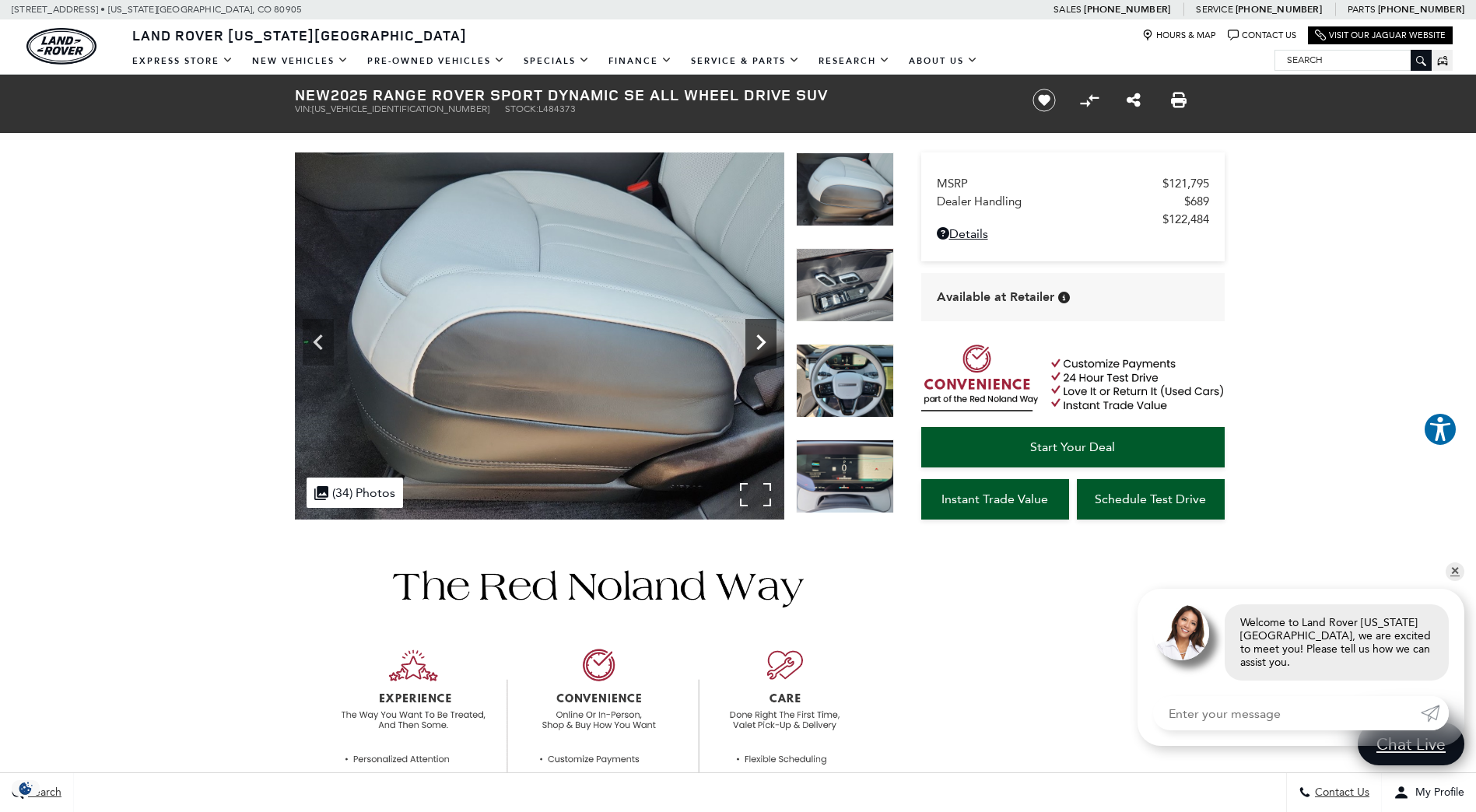
click at [758, 342] on icon "Next" at bounding box center [761, 343] width 31 height 31
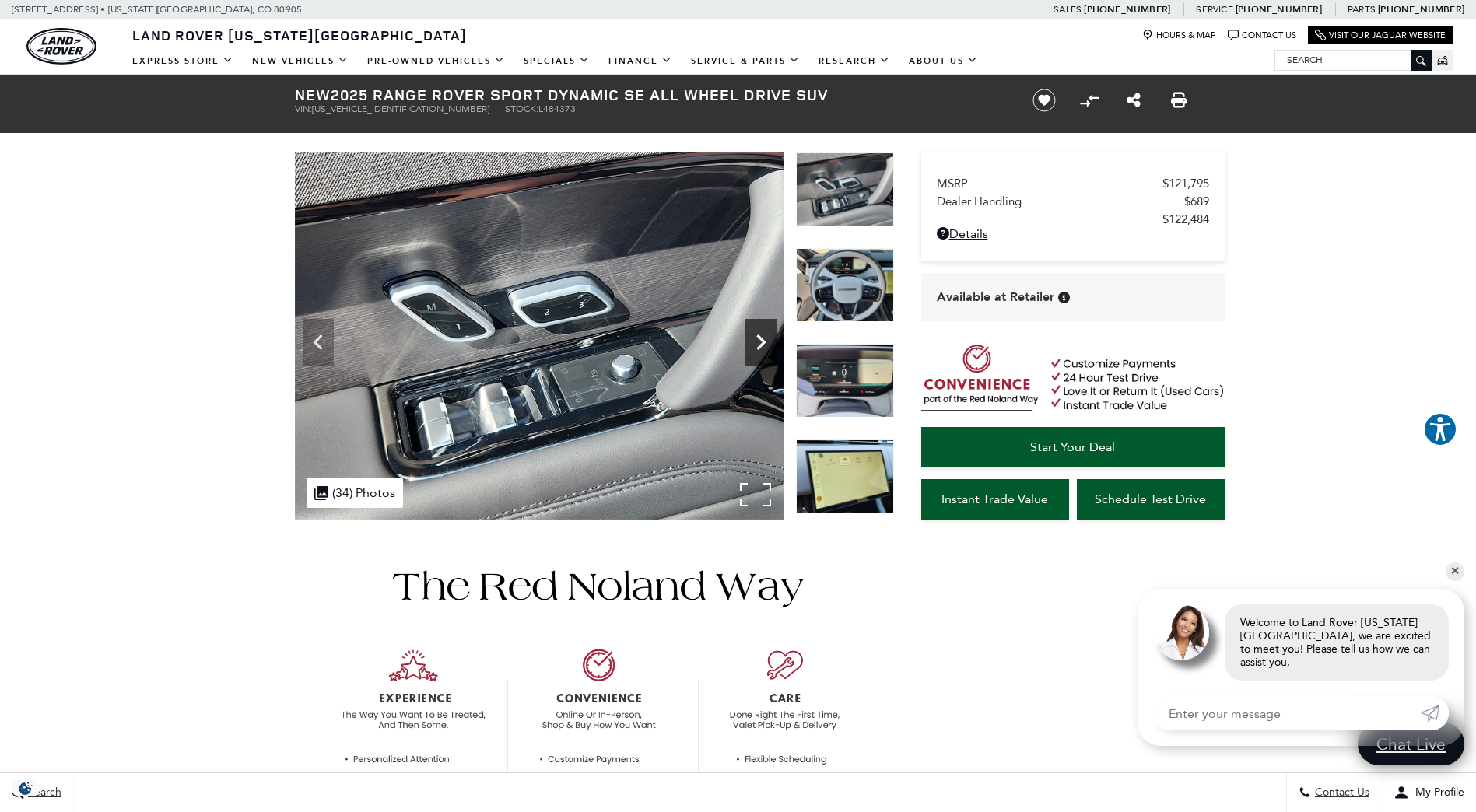
click at [758, 342] on icon "Next" at bounding box center [761, 343] width 31 height 31
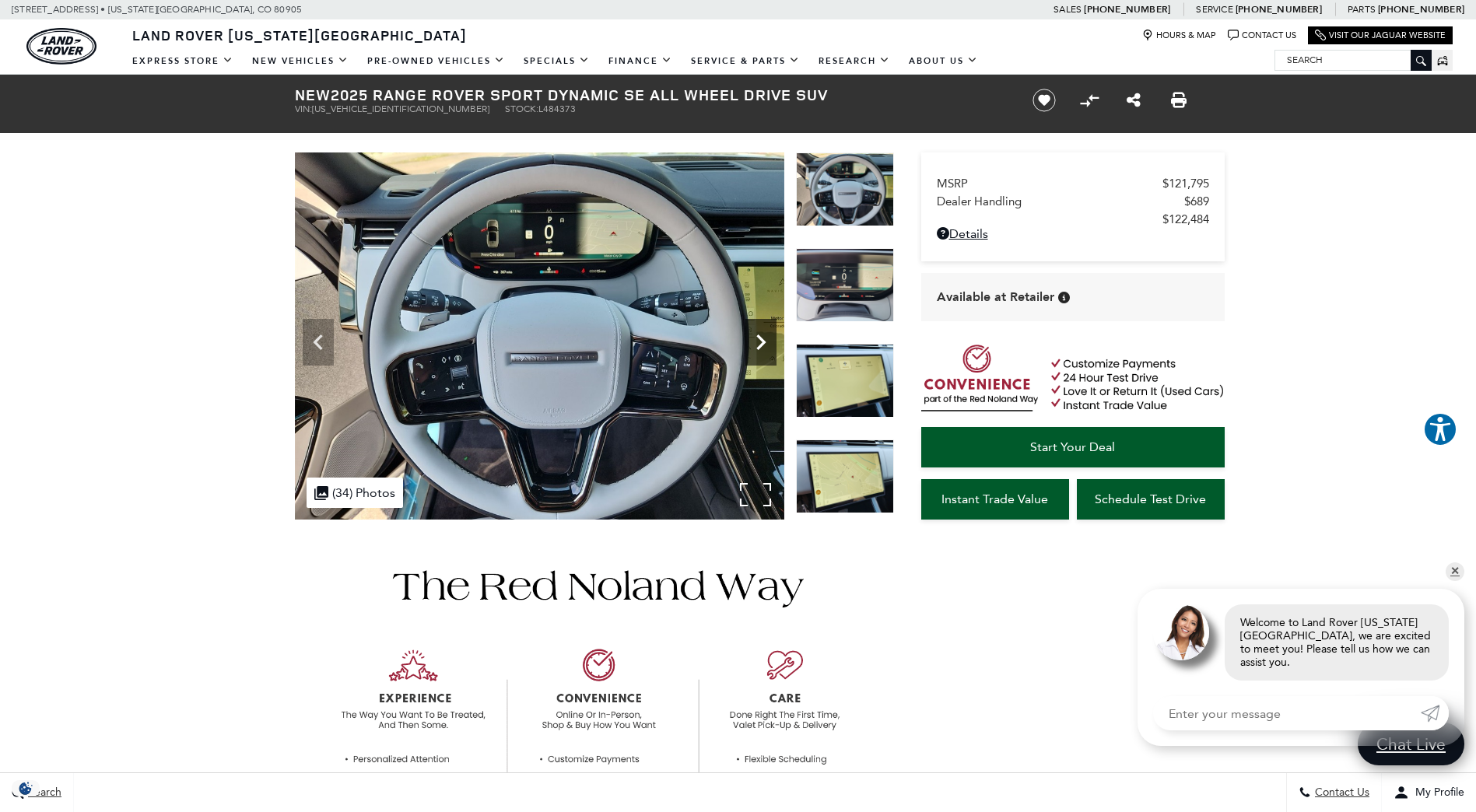
click at [758, 342] on icon "Next" at bounding box center [761, 343] width 31 height 31
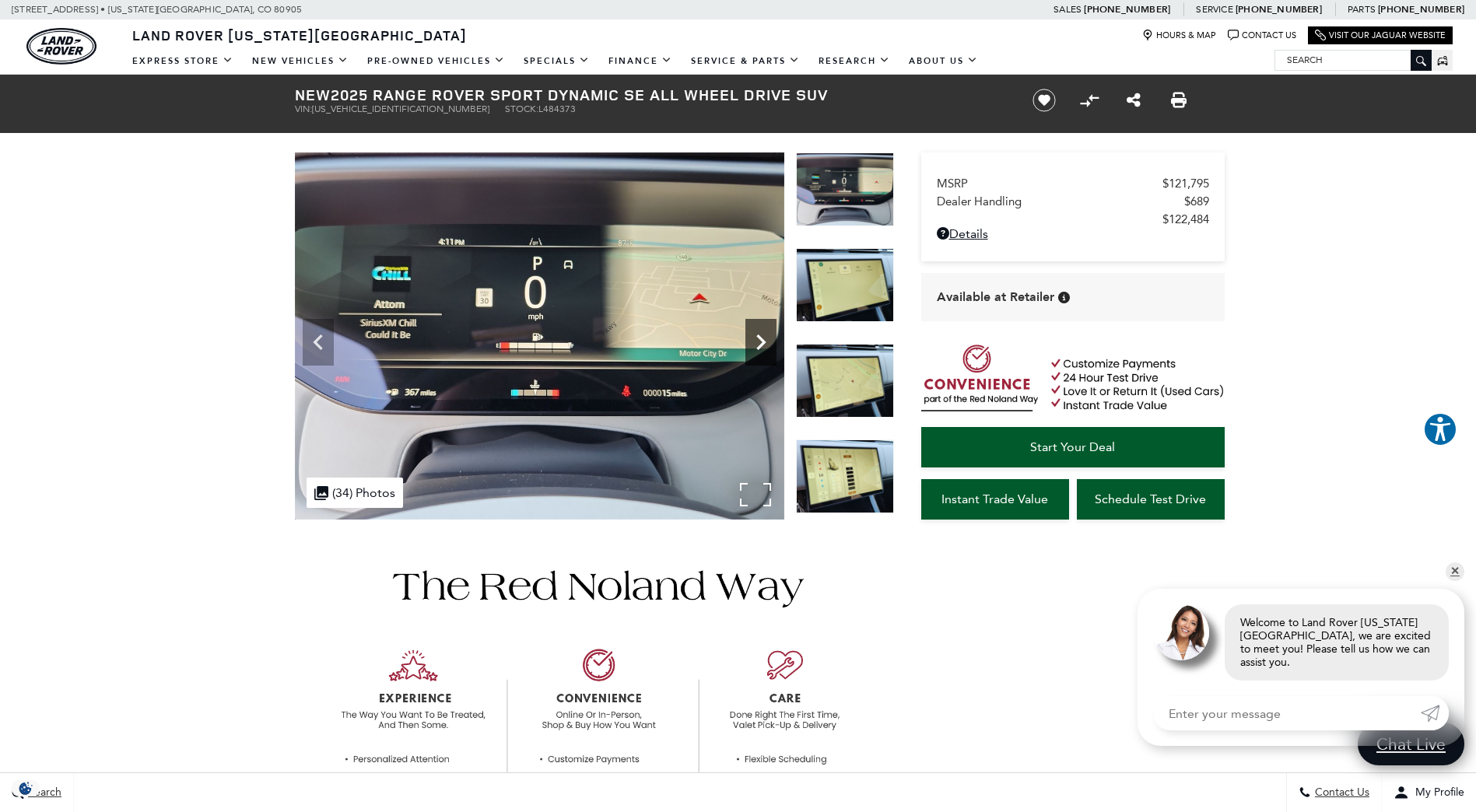
click at [758, 342] on icon "Next" at bounding box center [761, 343] width 31 height 31
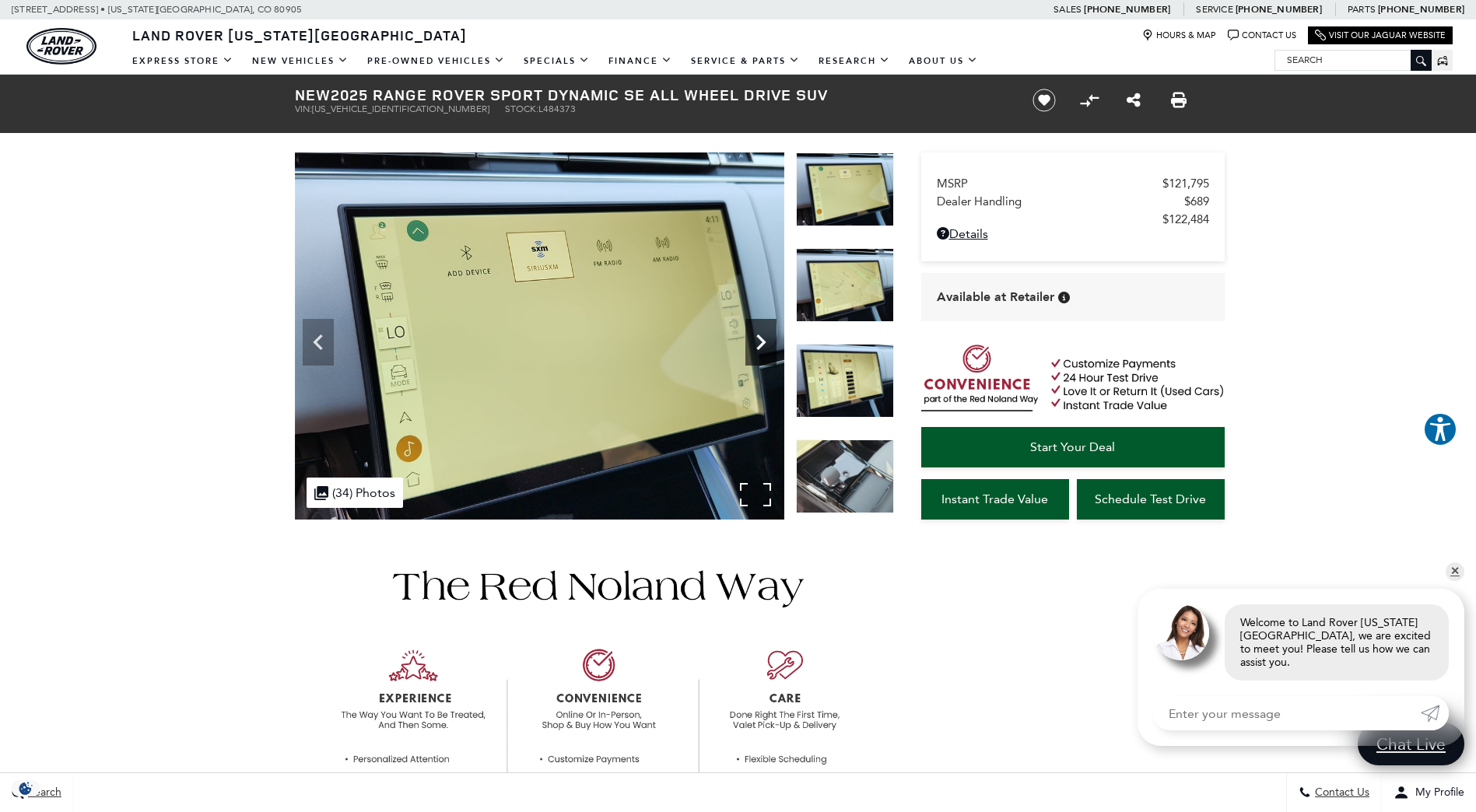
click at [758, 342] on icon "Next" at bounding box center [761, 343] width 31 height 31
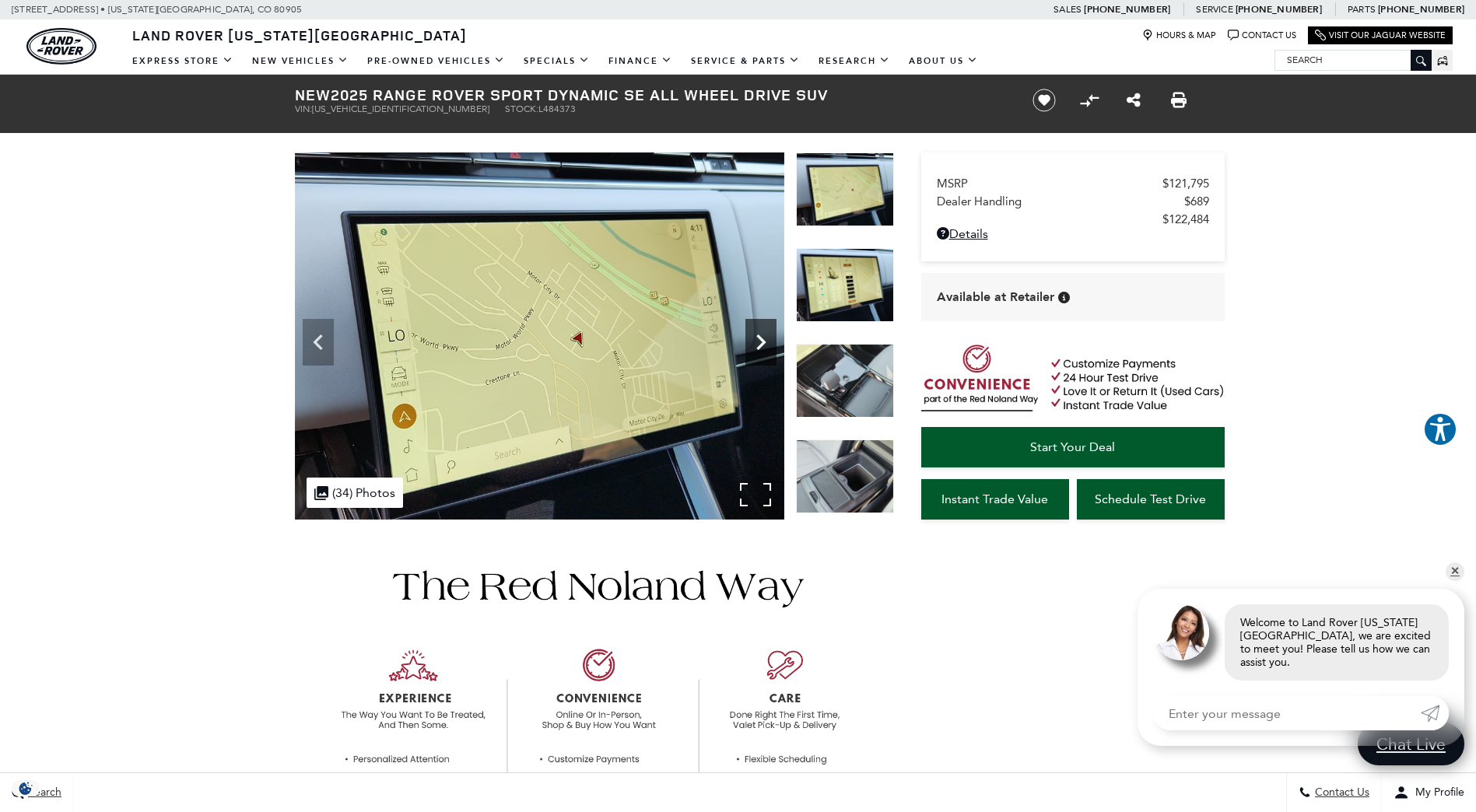
click at [758, 342] on icon "Next" at bounding box center [761, 343] width 31 height 31
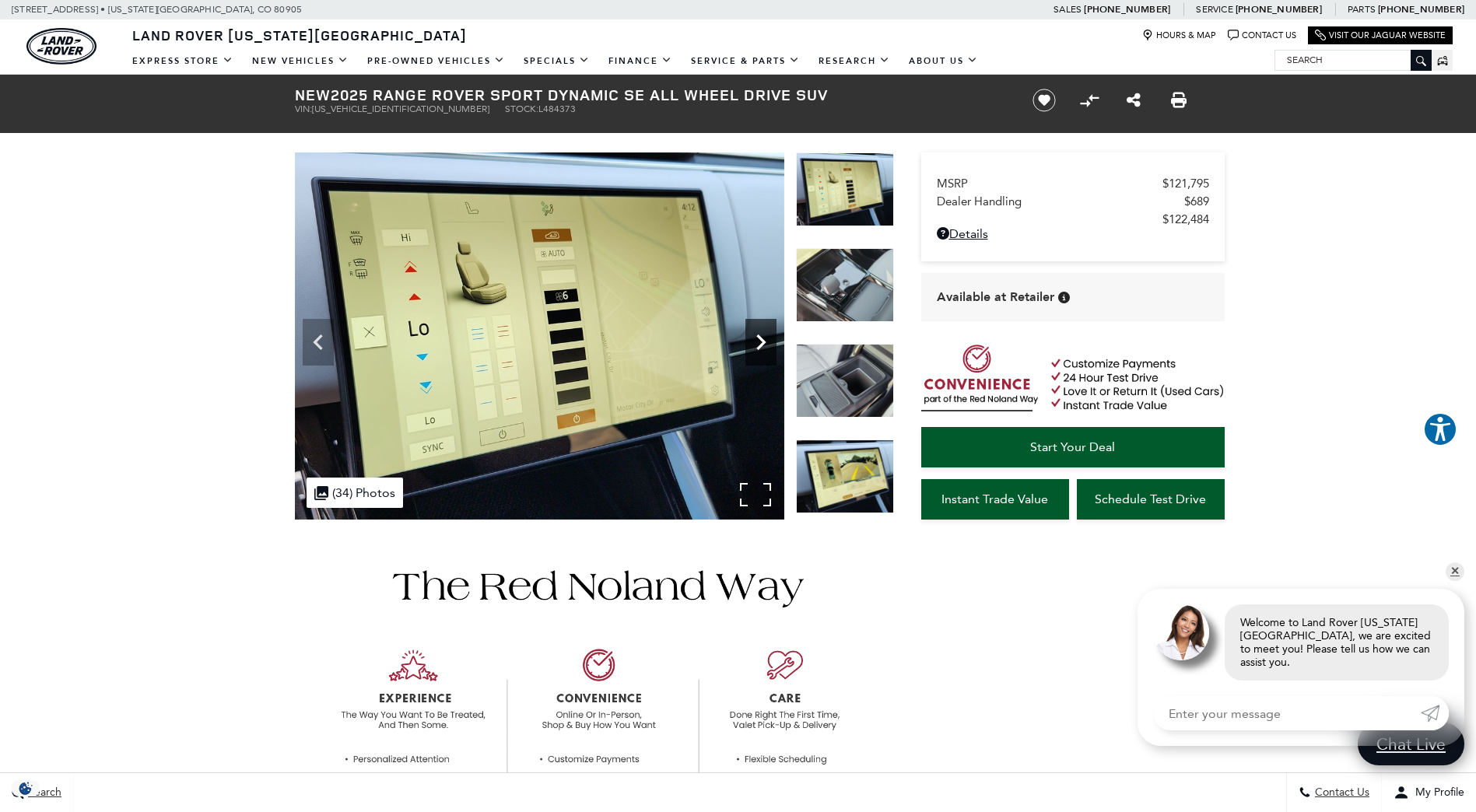
click at [758, 342] on icon "Next" at bounding box center [761, 343] width 31 height 31
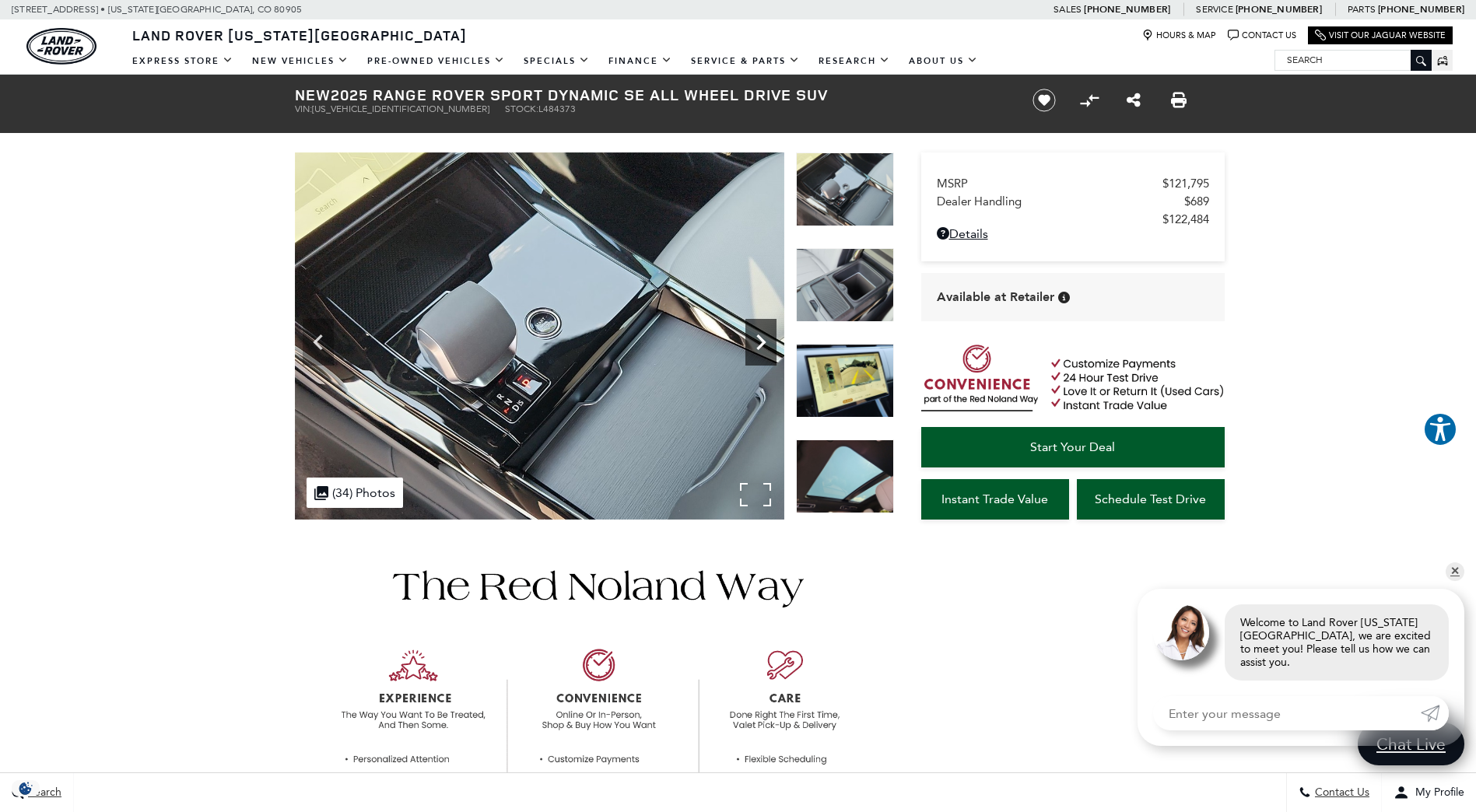
click at [758, 342] on icon "Next" at bounding box center [761, 343] width 31 height 31
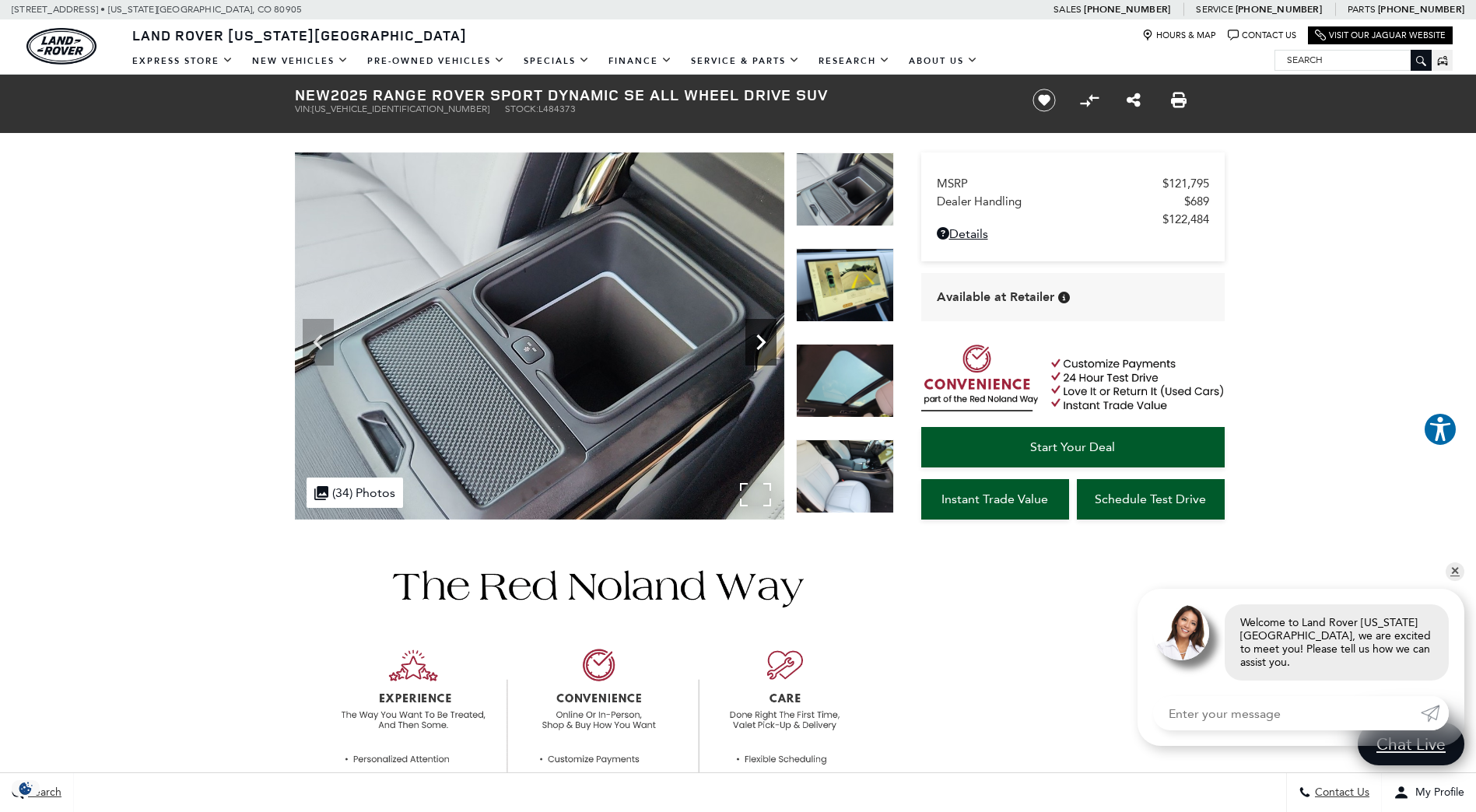
click at [758, 342] on icon "Next" at bounding box center [761, 343] width 31 height 31
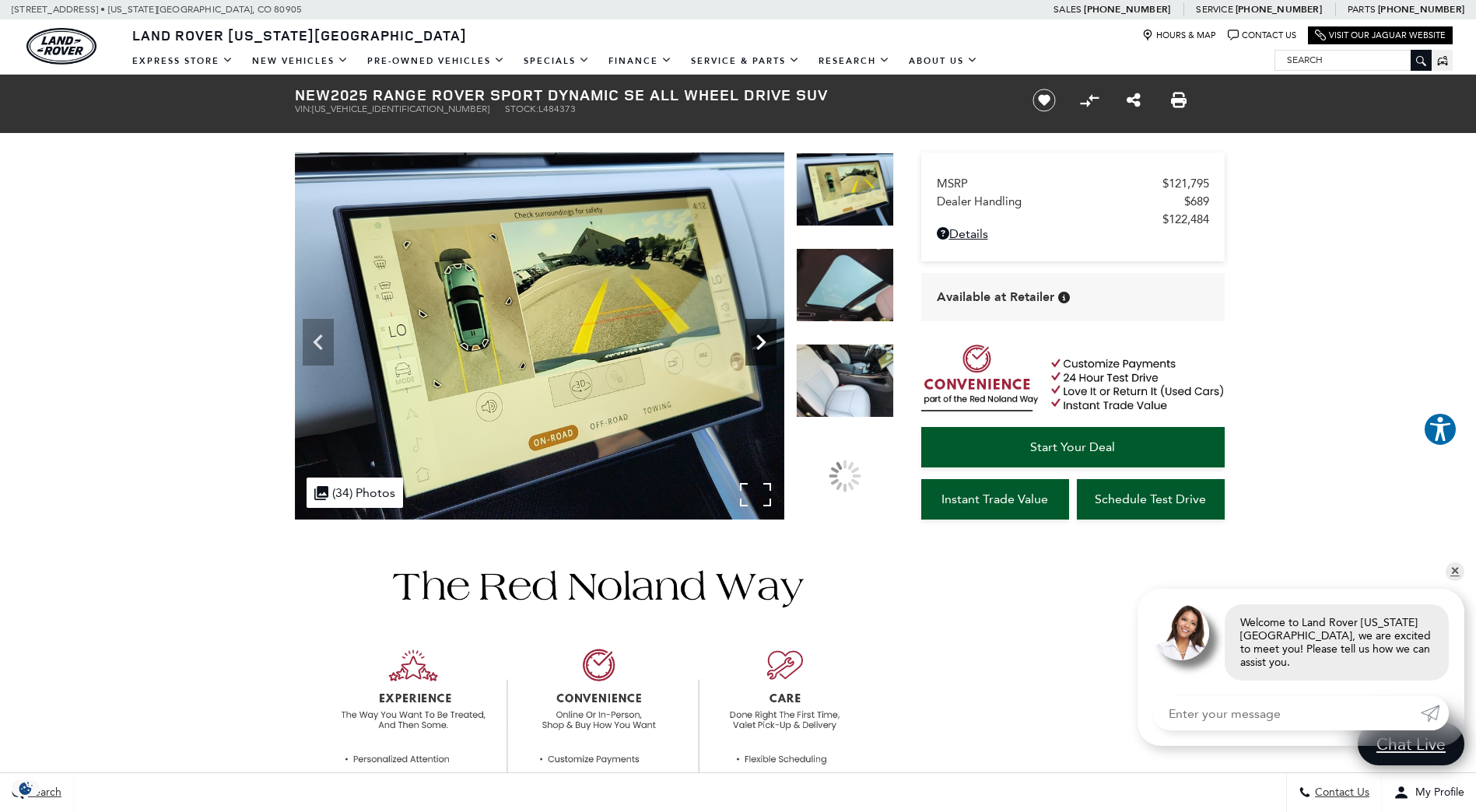
click at [758, 342] on icon "Next" at bounding box center [761, 343] width 31 height 31
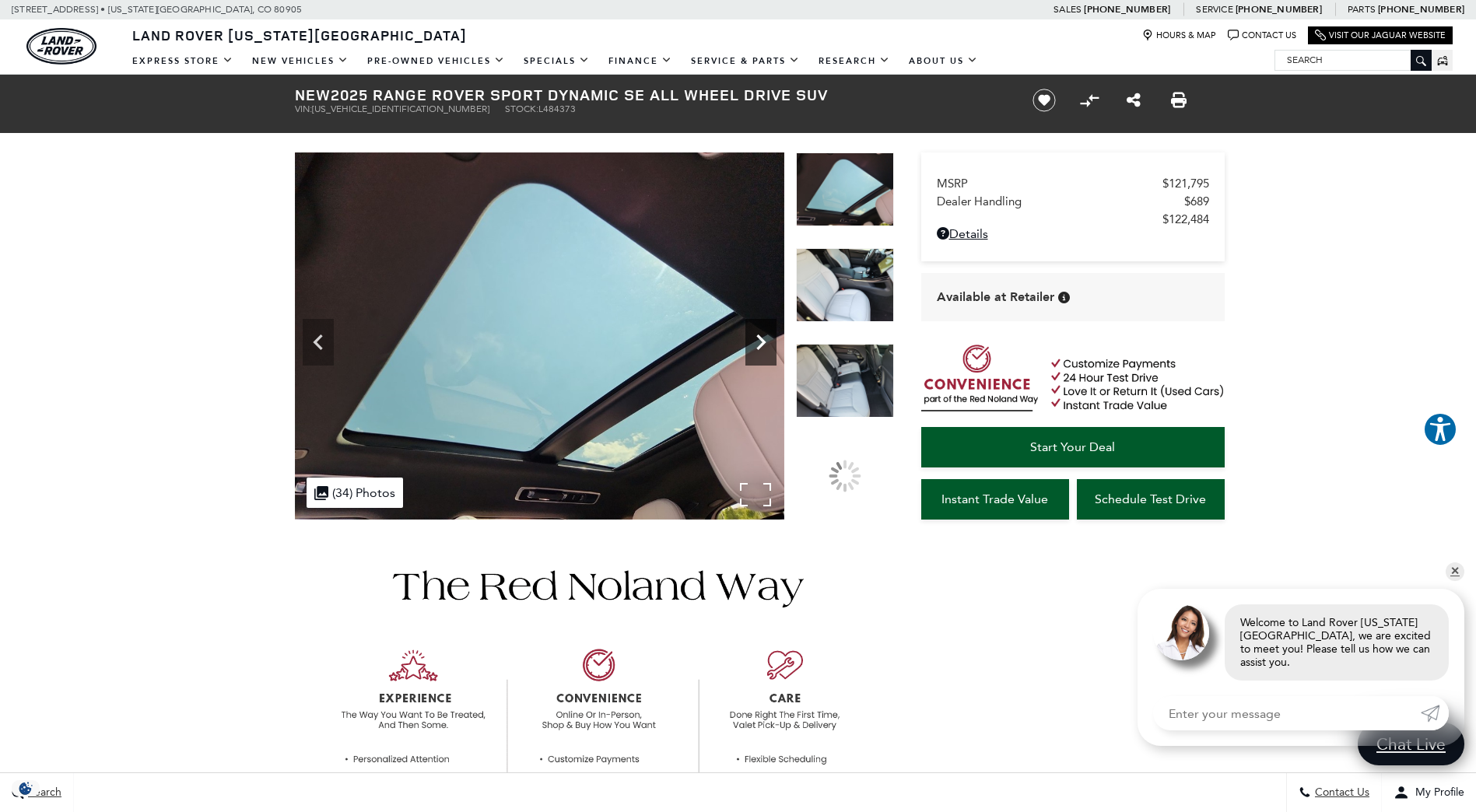
click at [758, 342] on icon "Next" at bounding box center [761, 343] width 31 height 31
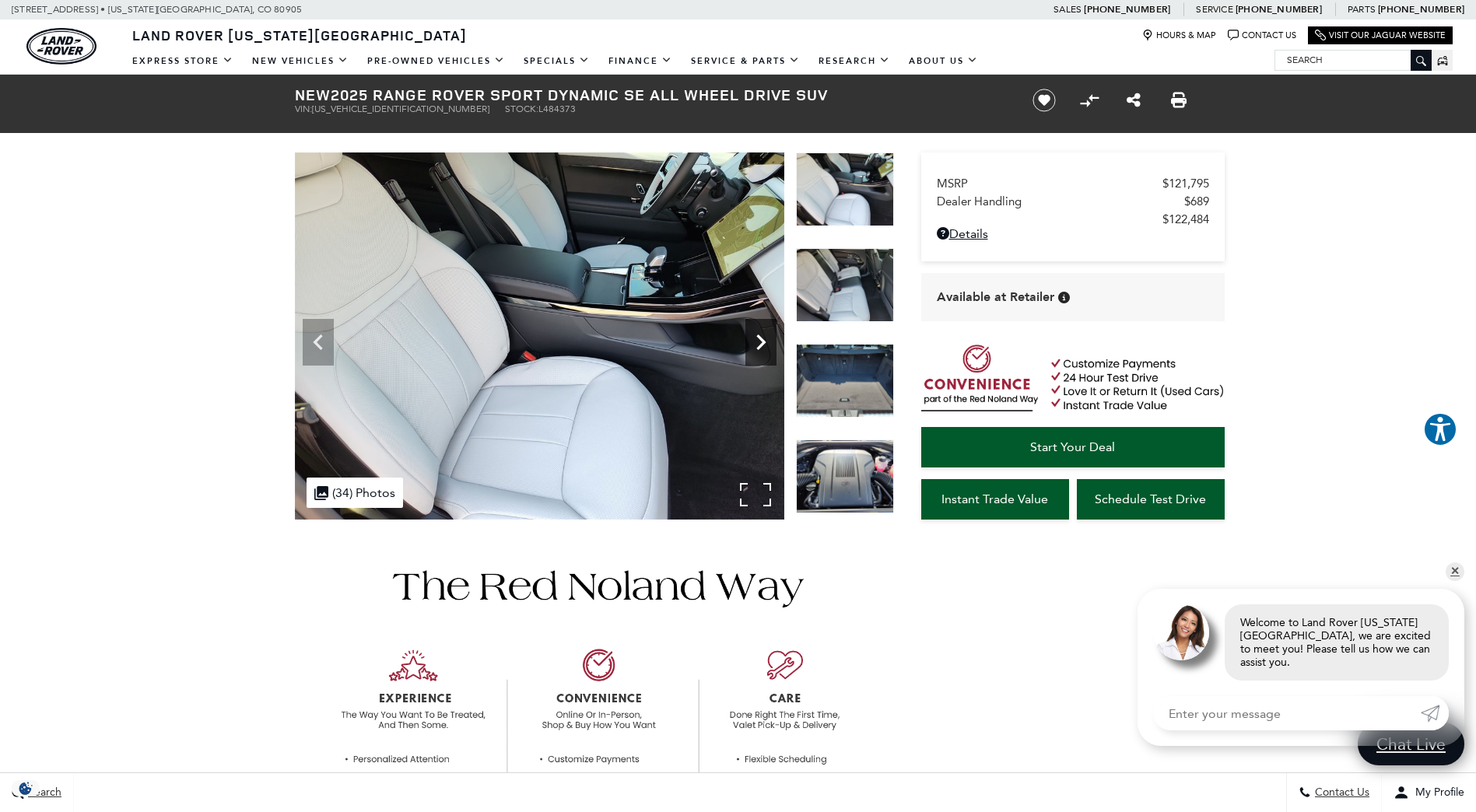
click at [758, 342] on icon "Next" at bounding box center [761, 343] width 31 height 31
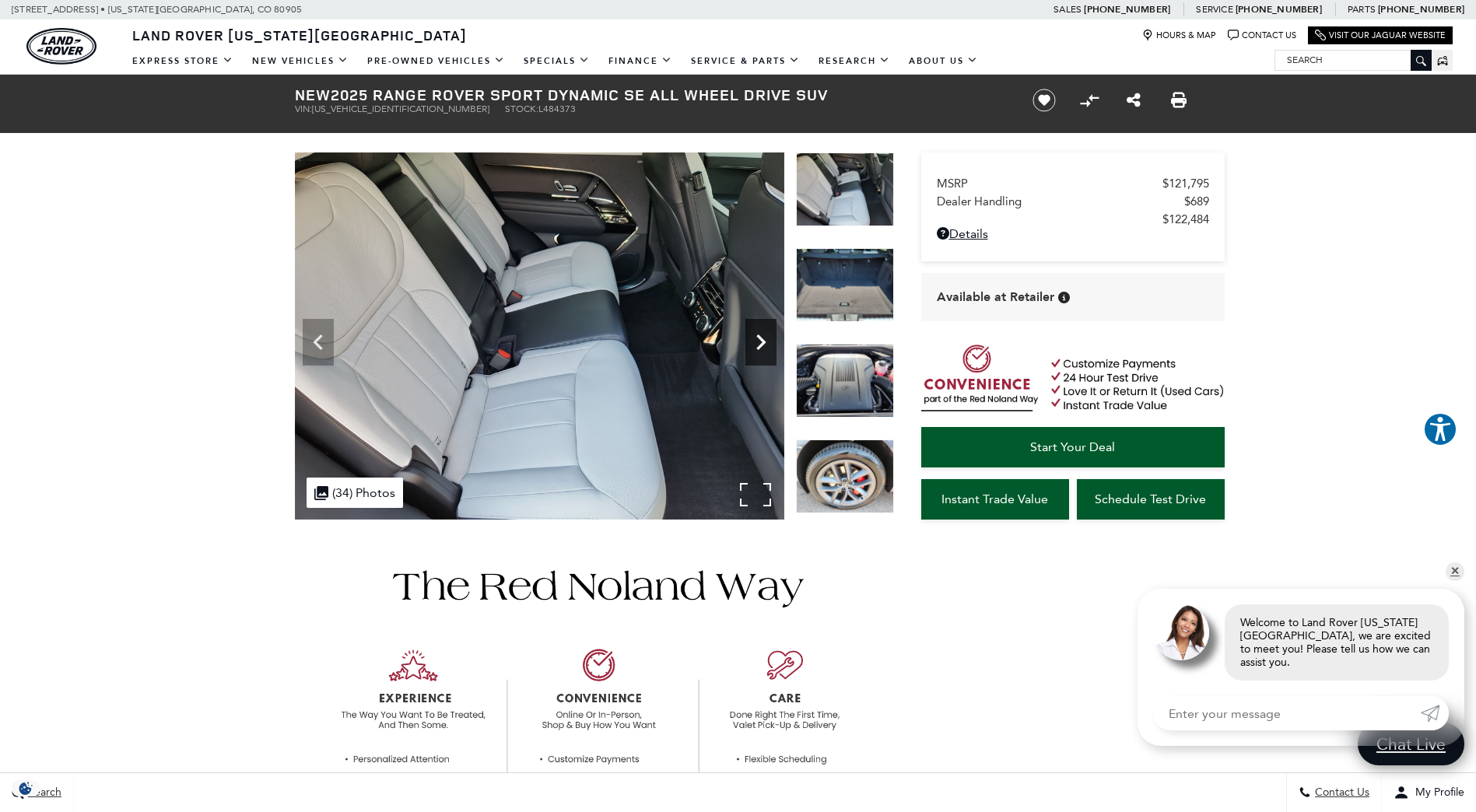
click at [758, 342] on icon "Next" at bounding box center [761, 343] width 31 height 31
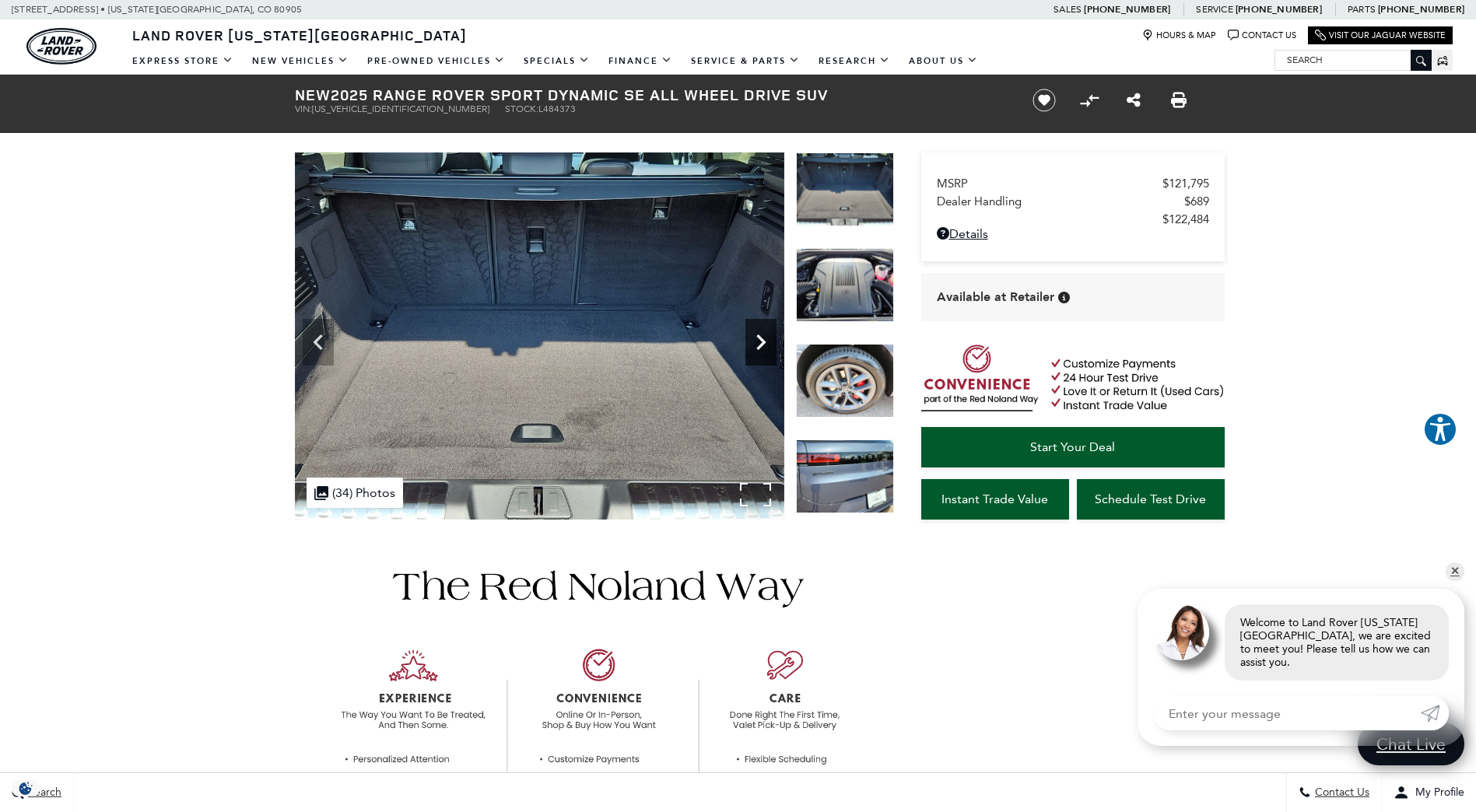
click at [758, 342] on icon "Next" at bounding box center [761, 343] width 31 height 31
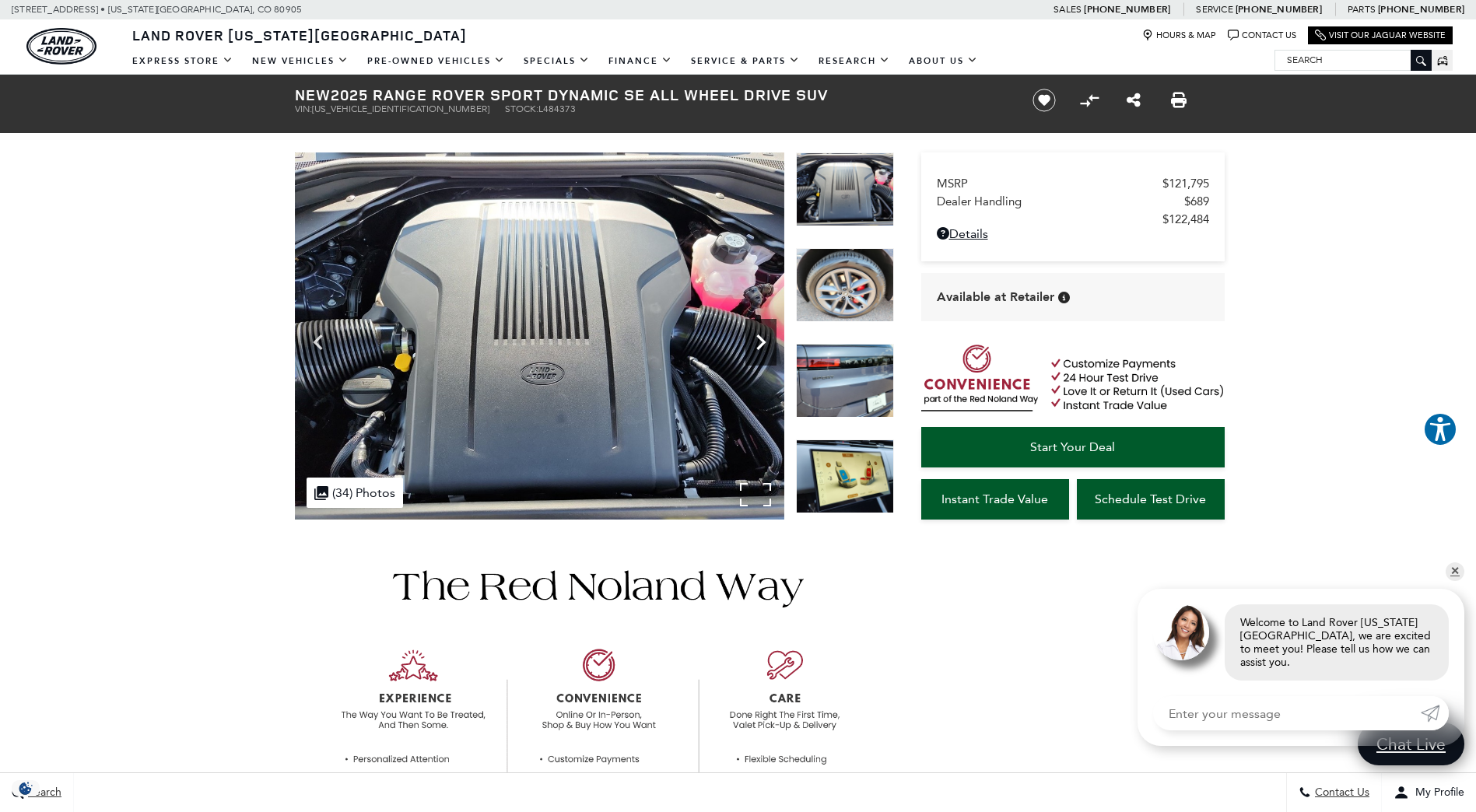
click at [758, 342] on icon "Next" at bounding box center [761, 343] width 31 height 31
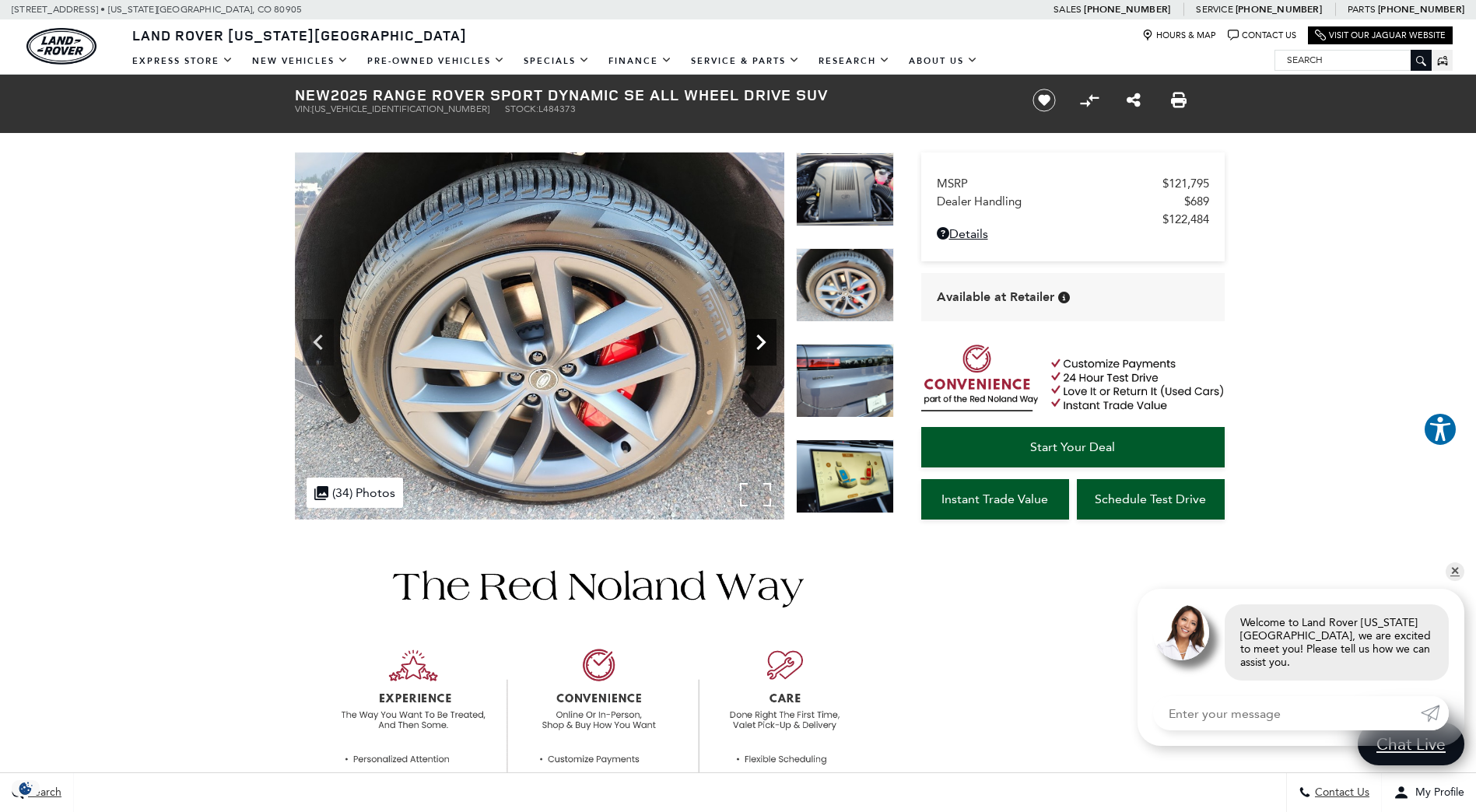
click at [758, 342] on icon "Next" at bounding box center [761, 343] width 31 height 31
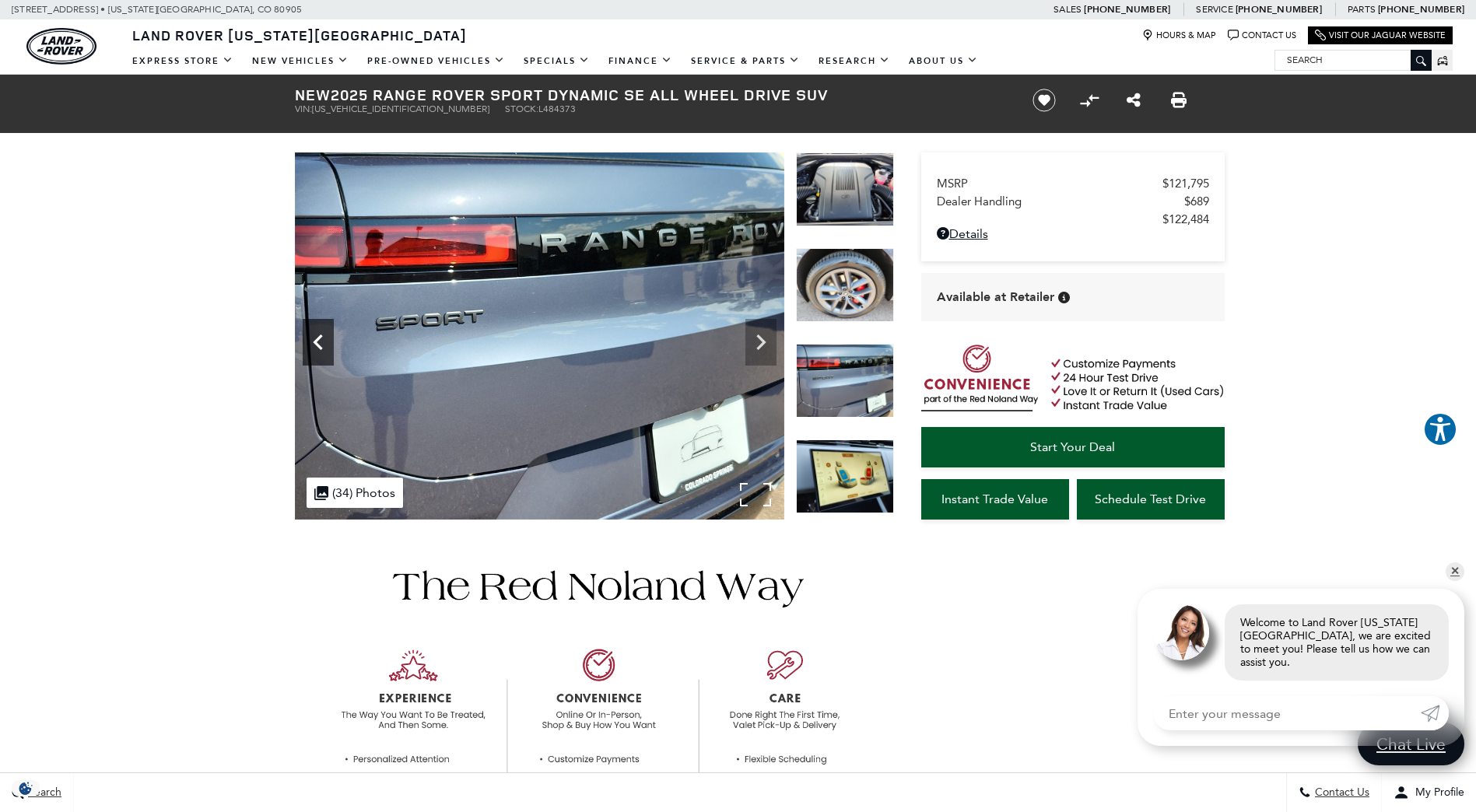
click at [322, 335] on icon "Previous" at bounding box center [318, 343] width 31 height 31
